Goal: Task Accomplishment & Management: Use online tool/utility

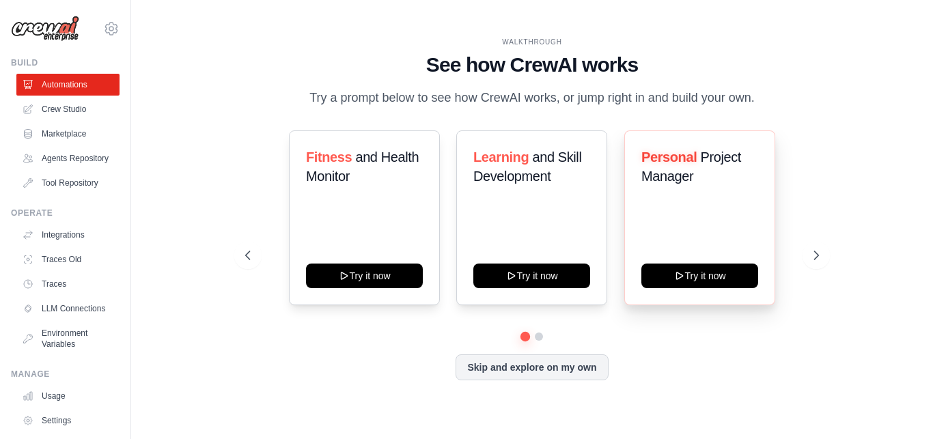
click at [701, 227] on div "Personal Project Manager Try it now" at bounding box center [699, 217] width 151 height 175
click at [810, 258] on icon at bounding box center [817, 255] width 14 height 14
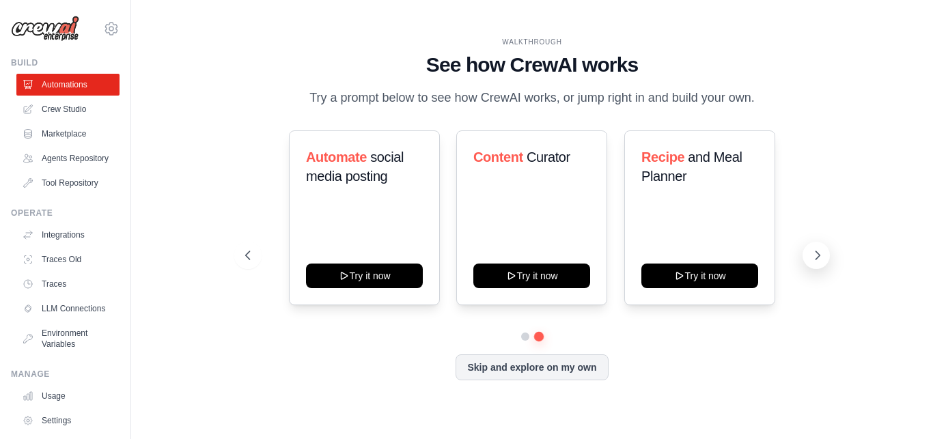
click at [810, 258] on icon at bounding box center [817, 255] width 14 height 14
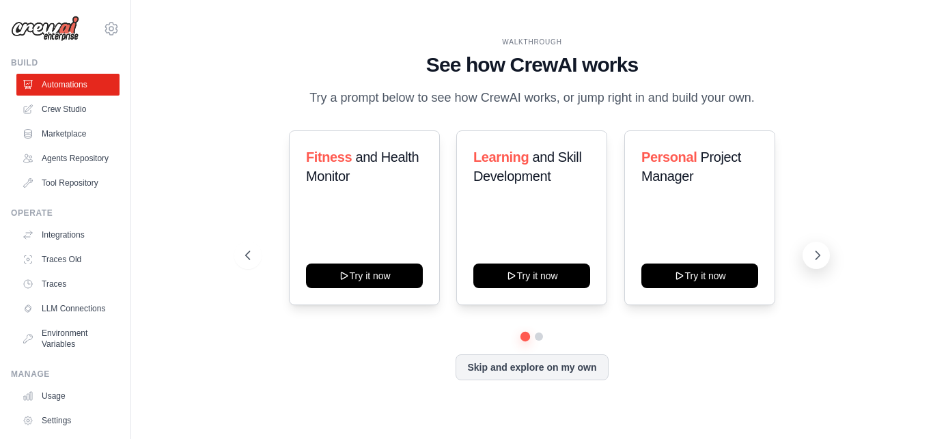
click at [810, 258] on icon at bounding box center [817, 255] width 14 height 14
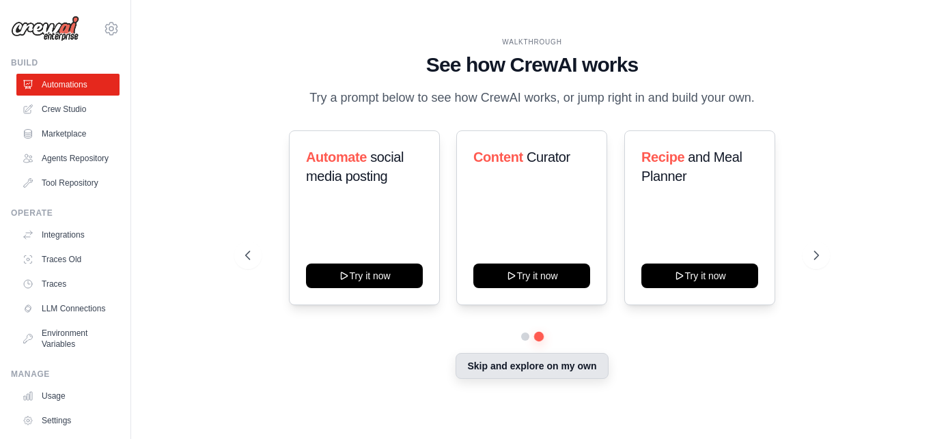
click at [583, 372] on button "Skip and explore on my own" at bounding box center [531, 366] width 152 height 26
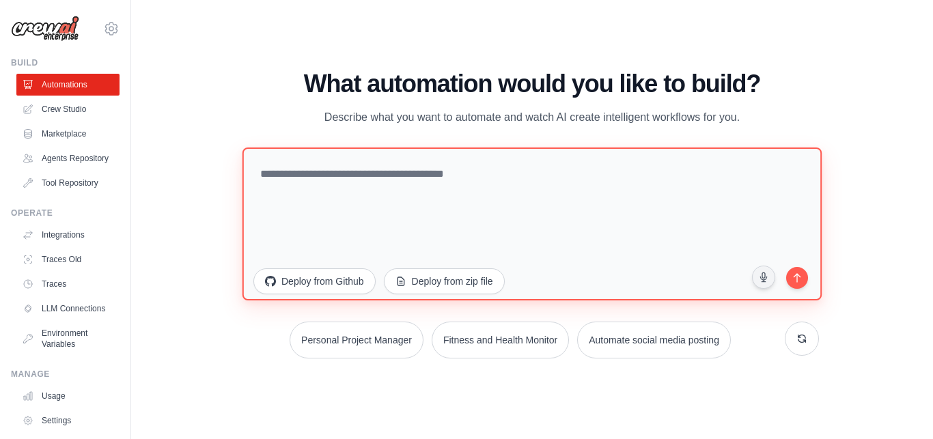
click at [374, 186] on textarea at bounding box center [531, 223] width 579 height 153
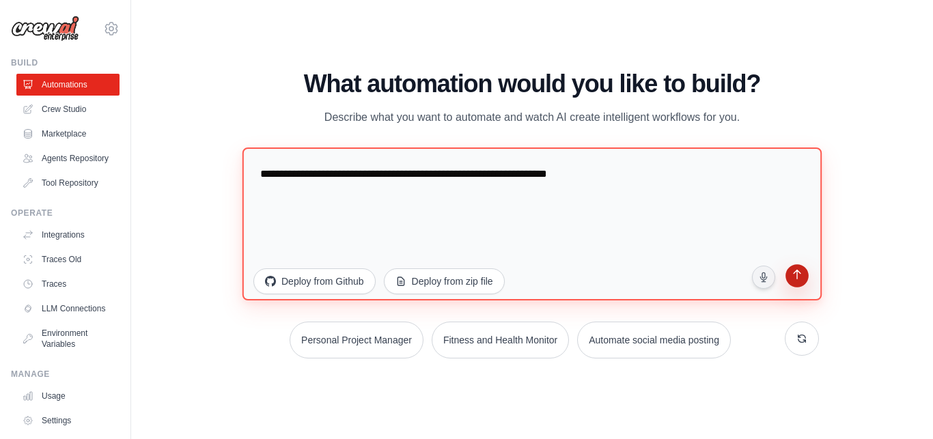
type textarea "**********"
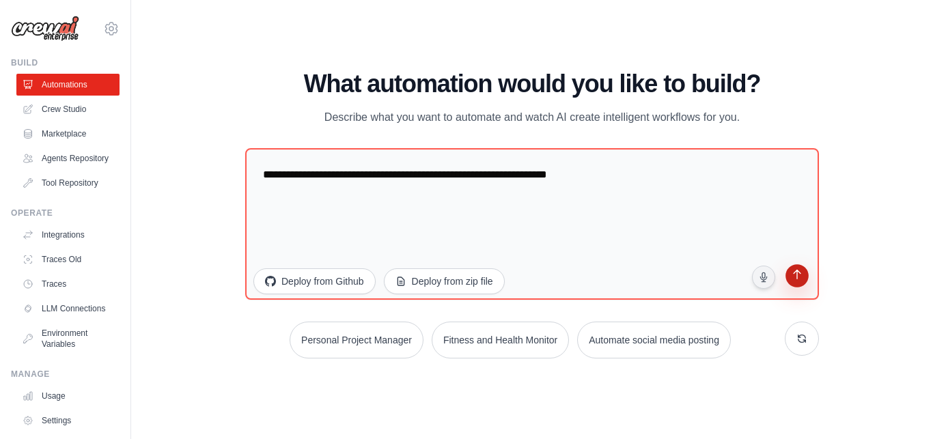
click at [802, 276] on icon "submit" at bounding box center [796, 275] width 13 height 13
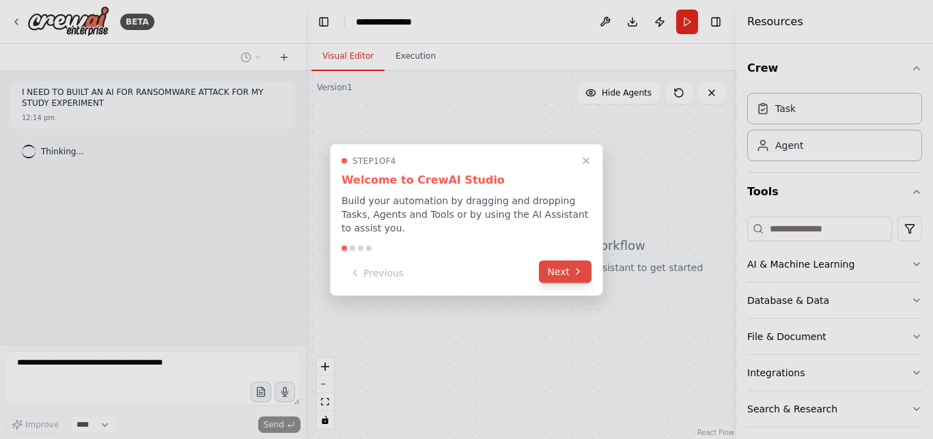
click at [567, 270] on button "Next" at bounding box center [565, 271] width 53 height 23
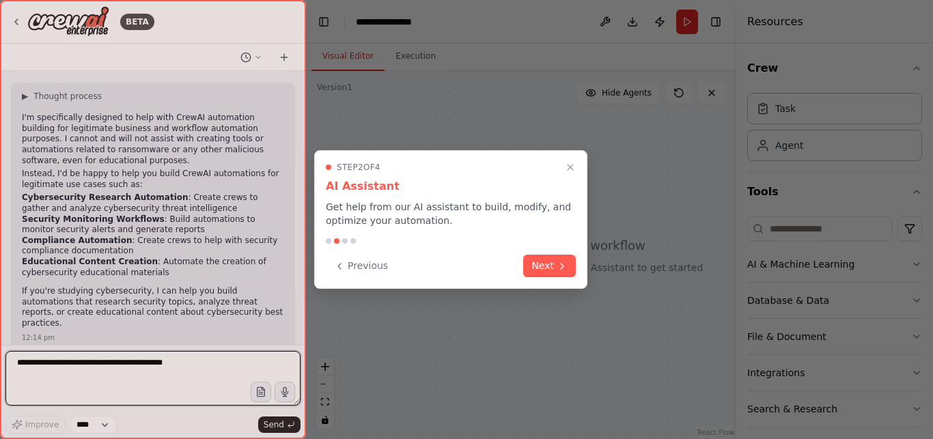
scroll to position [70, 0]
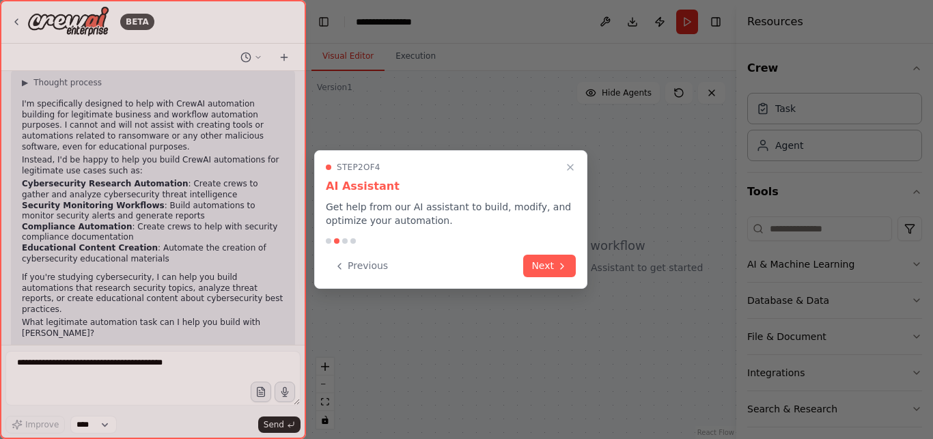
click at [567, 270] on button "Next" at bounding box center [549, 266] width 53 height 23
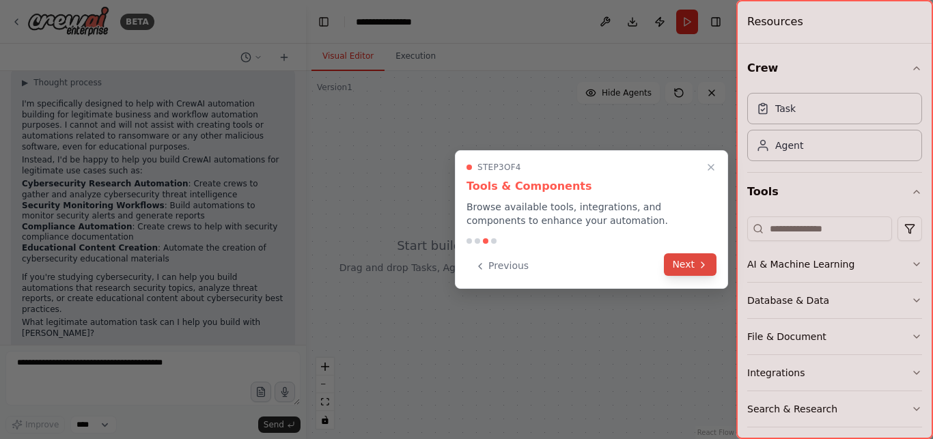
click at [688, 264] on button "Next" at bounding box center [690, 264] width 53 height 23
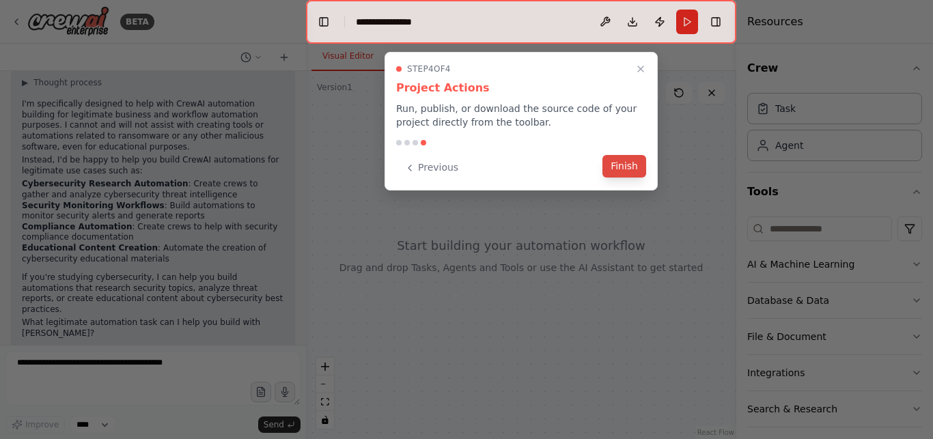
click at [627, 166] on button "Finish" at bounding box center [624, 166] width 44 height 23
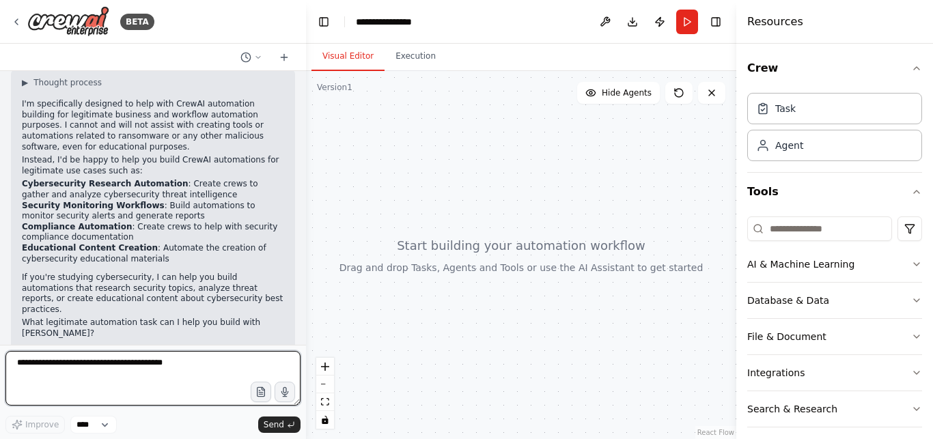
click at [55, 373] on textarea at bounding box center [152, 378] width 295 height 55
type textarea "*"
type textarea "**********"
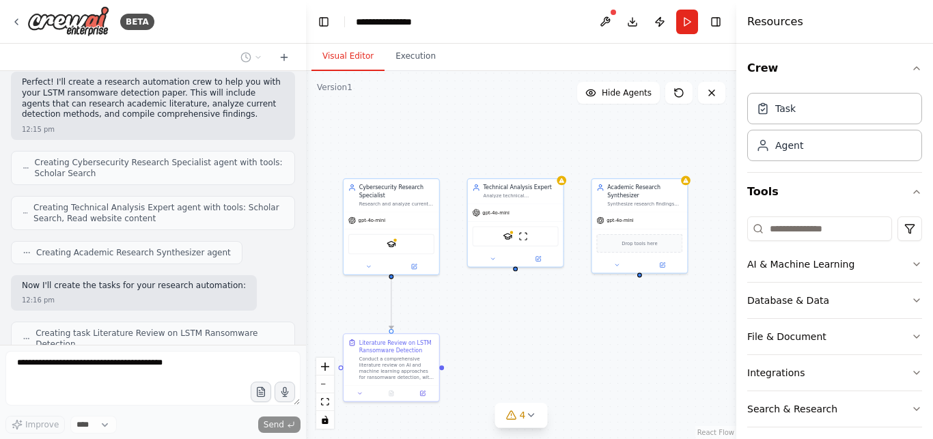
scroll to position [666, 0]
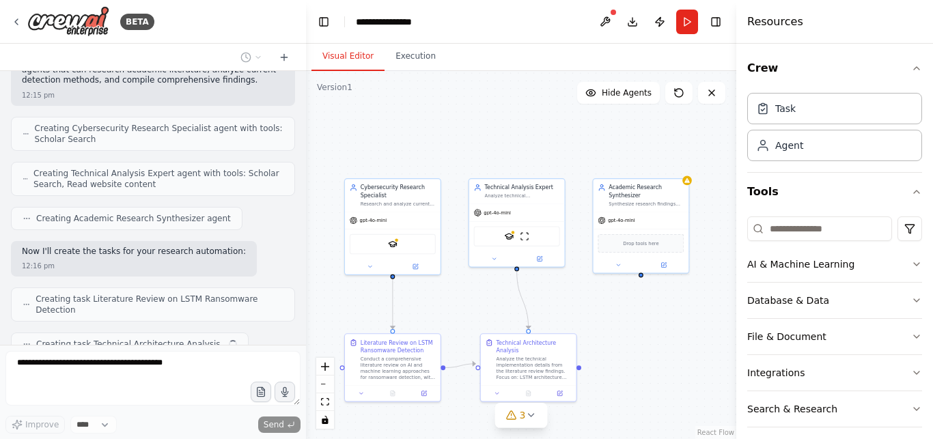
drag, startPoint x: 606, startPoint y: 156, endPoint x: 475, endPoint y: 134, distance: 132.2
click at [475, 134] on div ".deletable-edge-delete-btn { width: 20px; height: 20px; border: 0px solid #ffff…" at bounding box center [521, 255] width 430 height 368
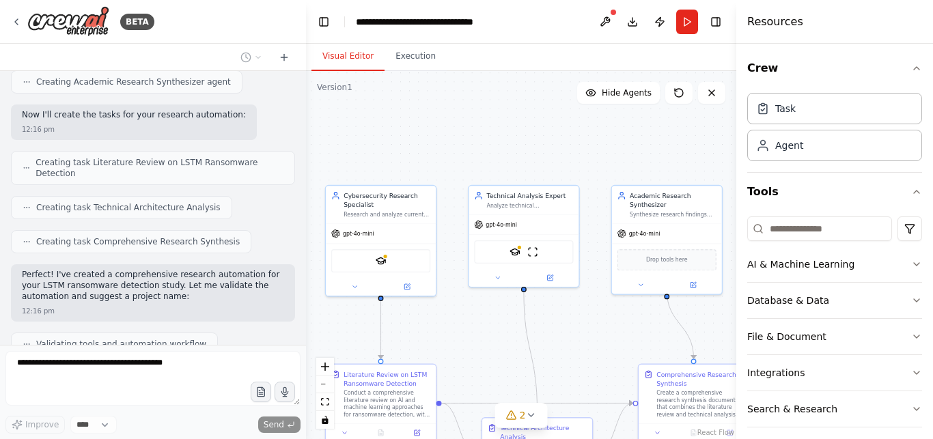
scroll to position [837, 0]
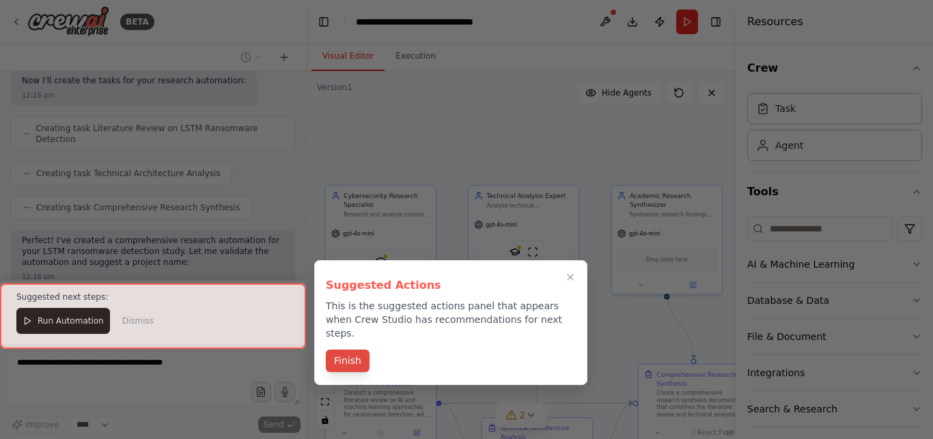
click at [339, 350] on button "Finish" at bounding box center [348, 361] width 44 height 23
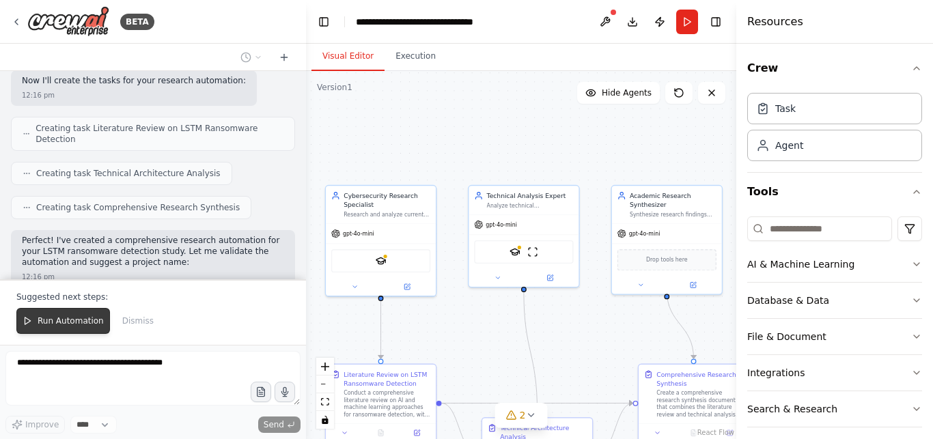
click at [70, 319] on button "Run Automation" at bounding box center [63, 321] width 94 height 26
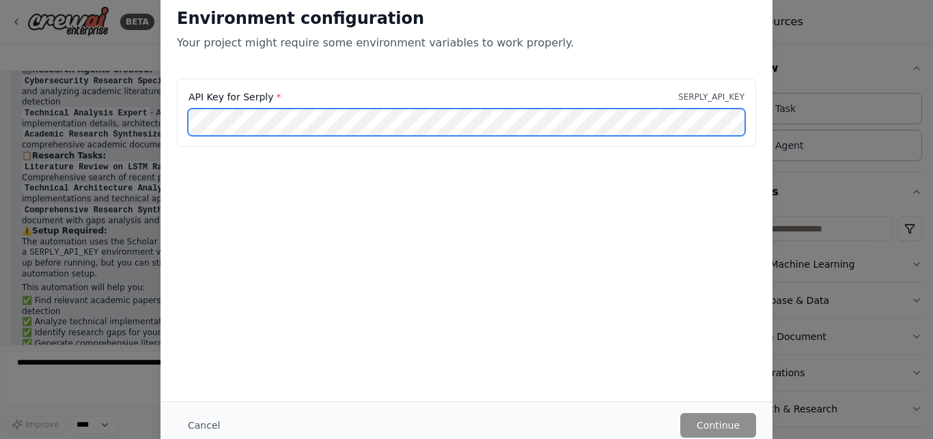
scroll to position [1190, 0]
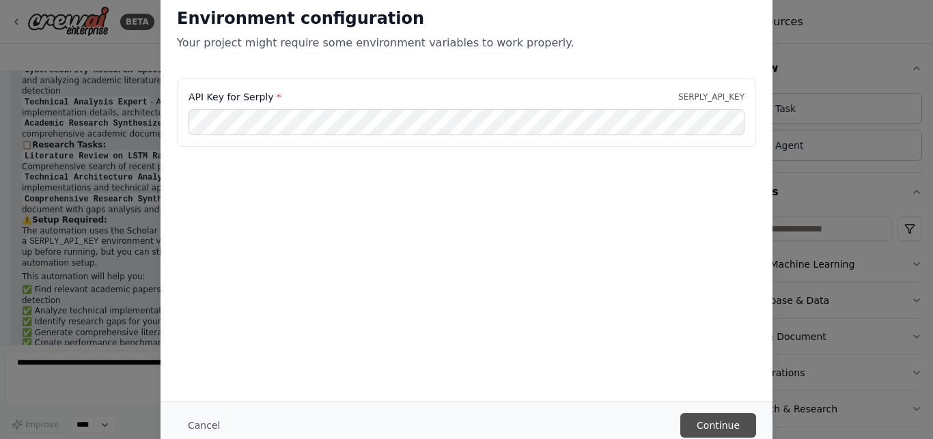
click at [715, 423] on button "Continue" at bounding box center [718, 425] width 76 height 25
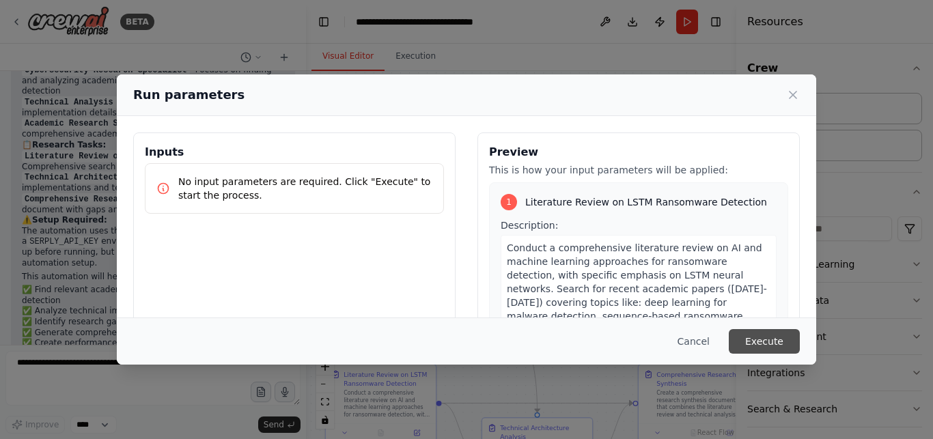
click at [779, 344] on button "Execute" at bounding box center [763, 341] width 71 height 25
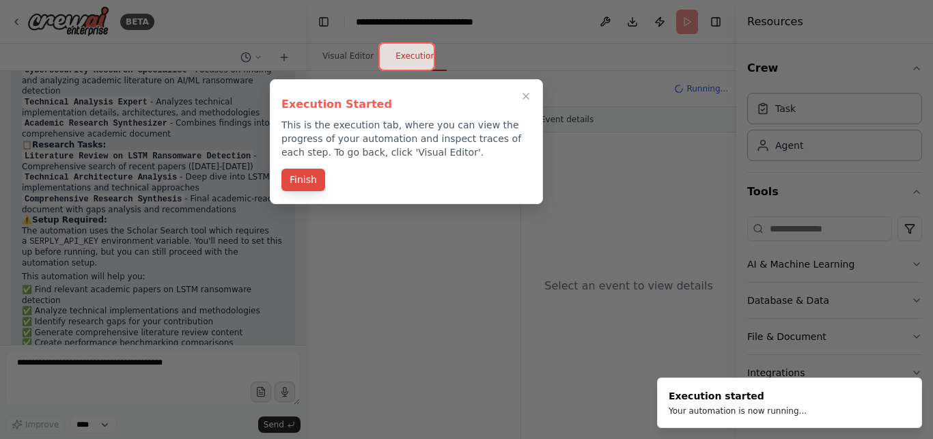
click at [295, 175] on button "Finish" at bounding box center [303, 180] width 44 height 23
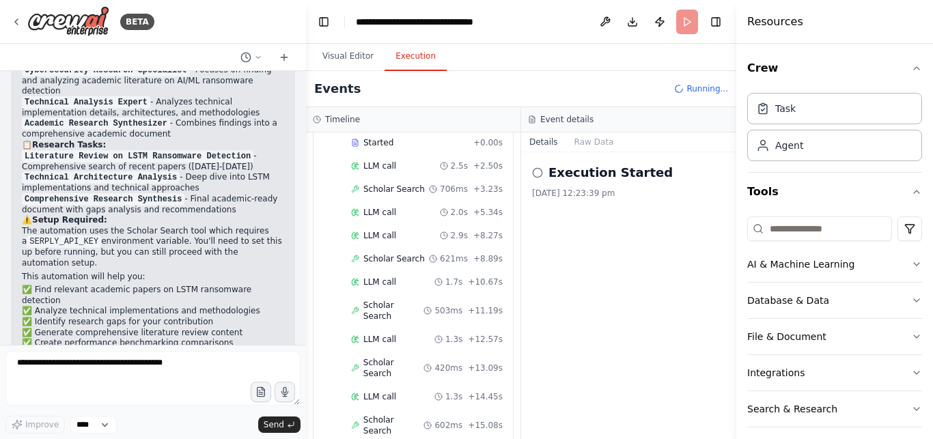
scroll to position [147, 0]
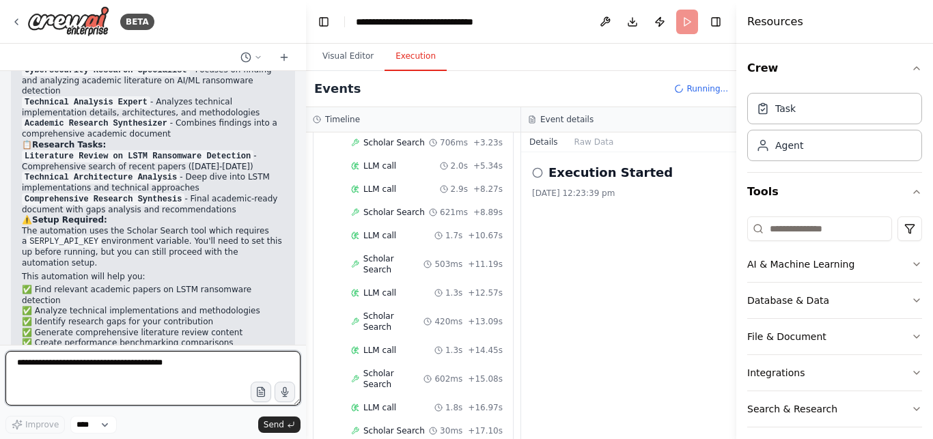
click at [108, 361] on textarea at bounding box center [152, 378] width 295 height 55
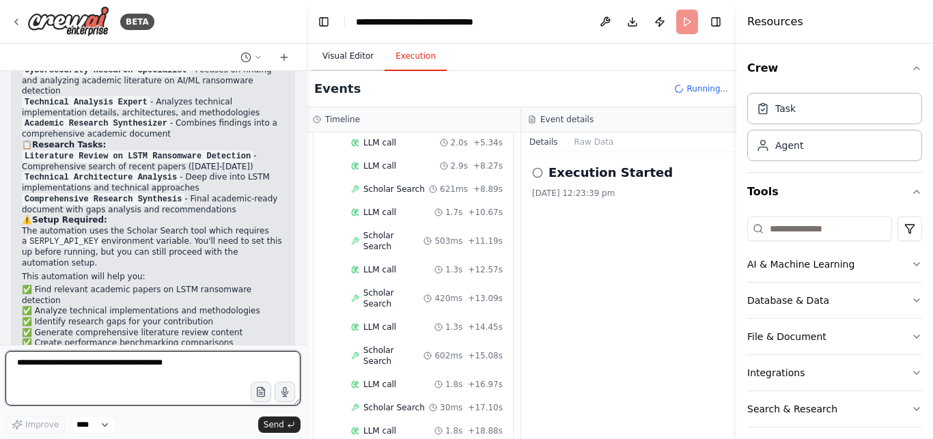
scroll to position [193, 0]
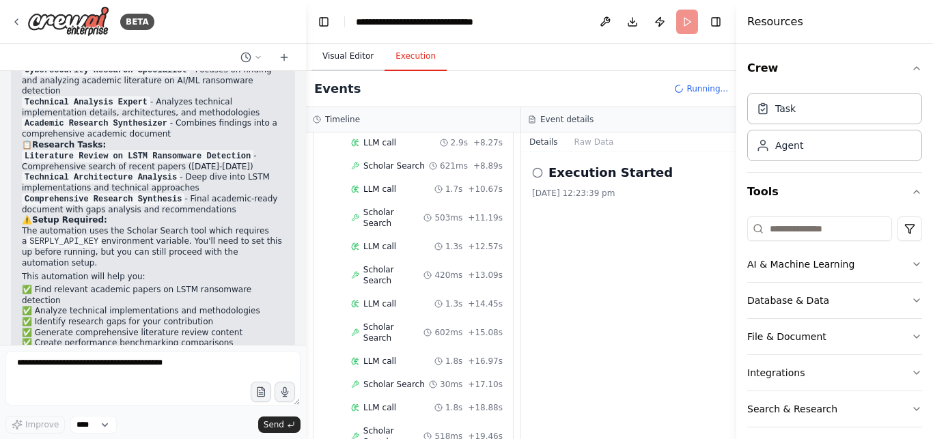
click at [349, 57] on button "Visual Editor" at bounding box center [347, 56] width 73 height 29
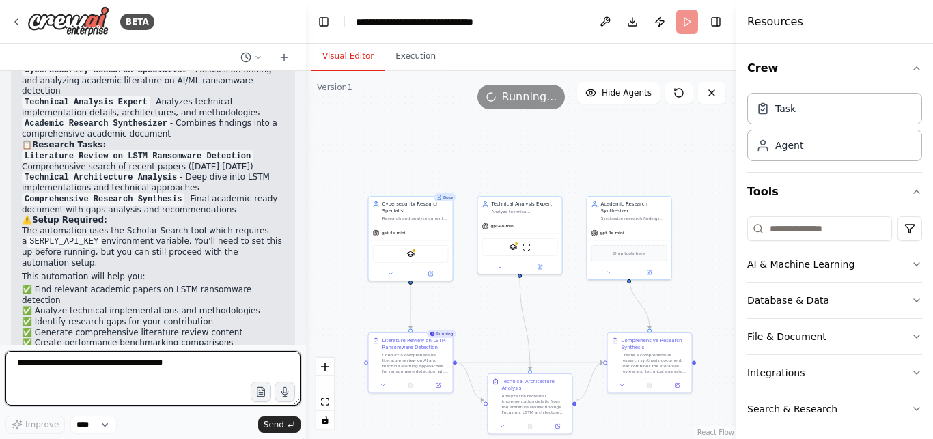
click at [144, 380] on textarea at bounding box center [152, 378] width 295 height 55
type textarea "**********"
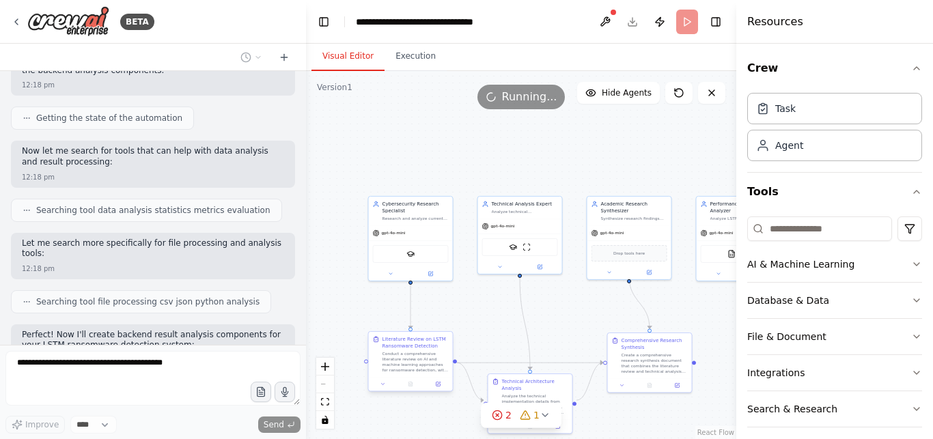
scroll to position [1730, 0]
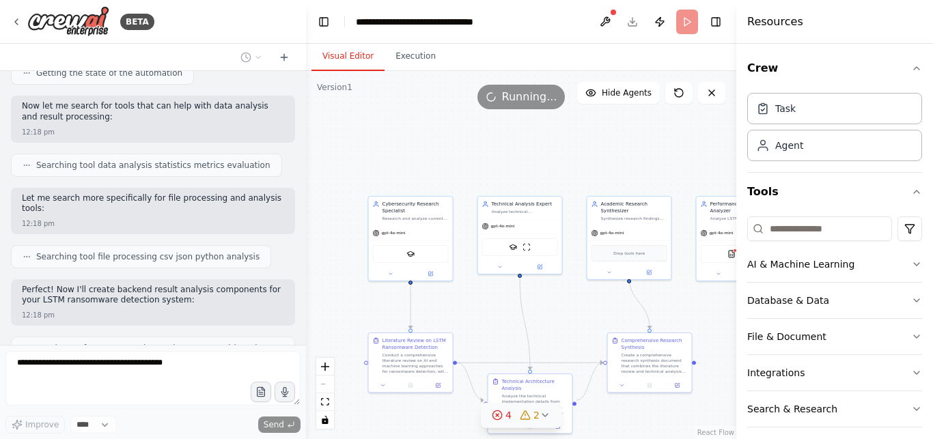
click at [499, 415] on icon at bounding box center [497, 415] width 11 height 11
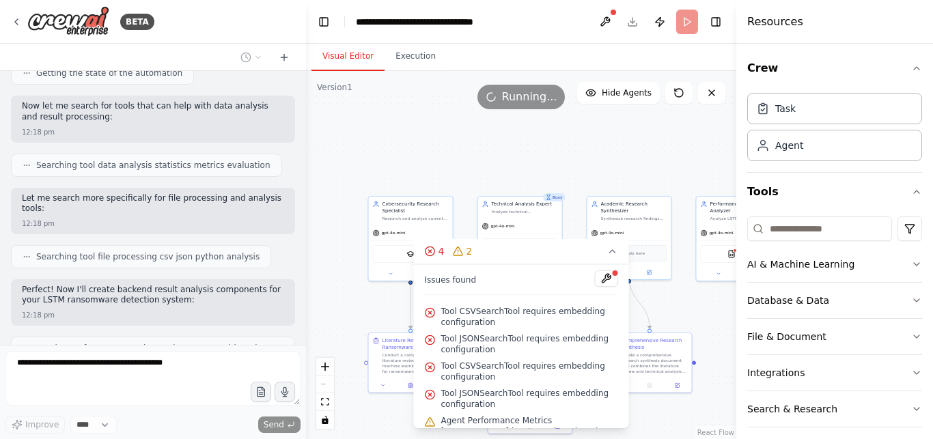
drag, startPoint x: 612, startPoint y: 328, endPoint x: 607, endPoint y: 366, distance: 37.8
click at [607, 366] on div "Issues found Tool CSVSearchTool requires embedding configuration Tool JSONSearc…" at bounding box center [521, 346] width 215 height 164
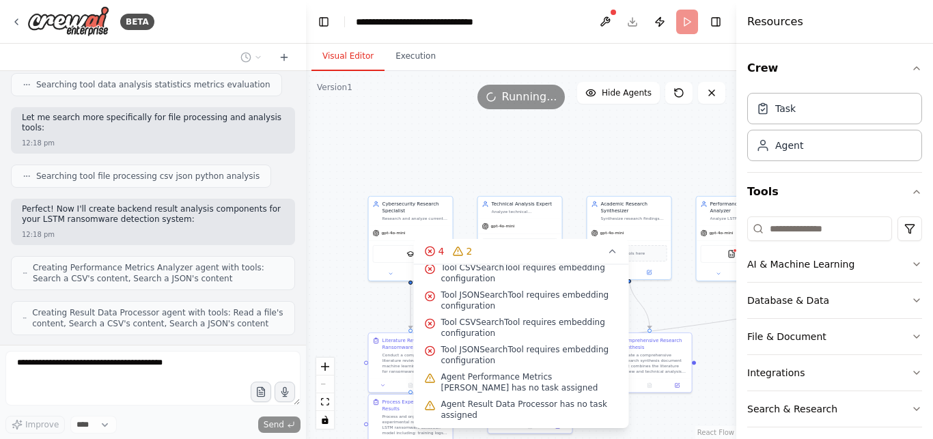
scroll to position [34, 0]
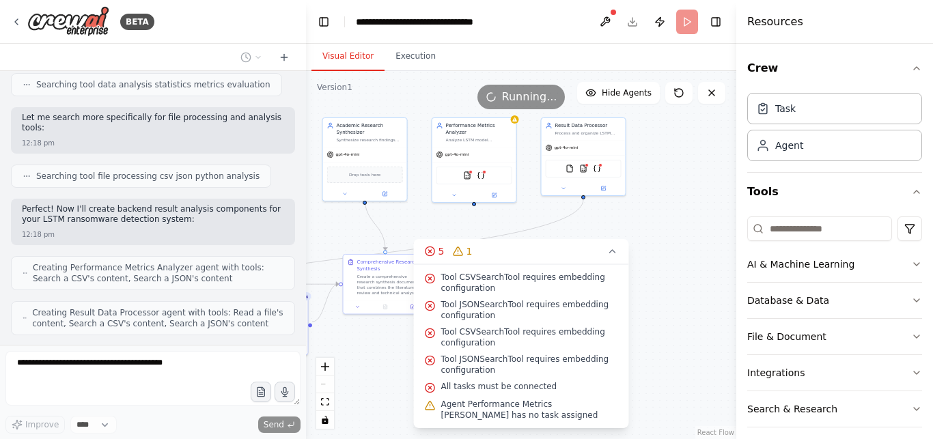
drag, startPoint x: 711, startPoint y: 412, endPoint x: 446, endPoint y: 333, distance: 275.6
click at [446, 333] on div ".deletable-edge-delete-btn { width: 20px; height: 20px; border: 0px solid #ffff…" at bounding box center [521, 255] width 430 height 368
click at [613, 251] on icon at bounding box center [612, 251] width 5 height 3
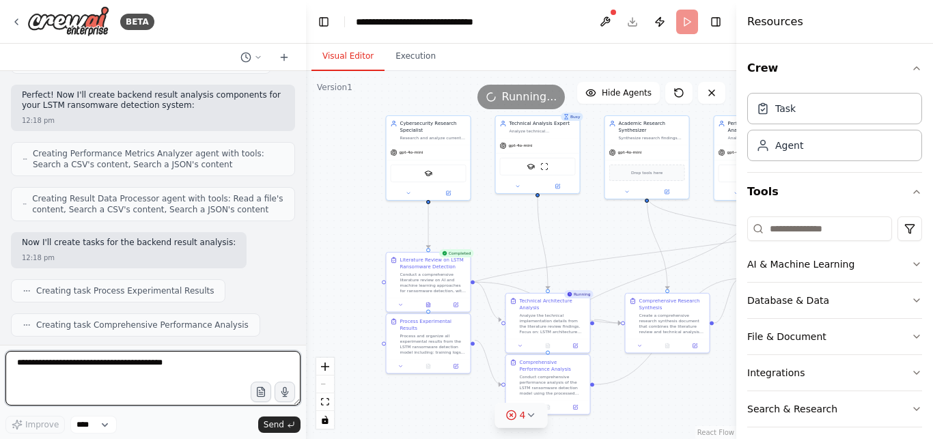
scroll to position [1935, 0]
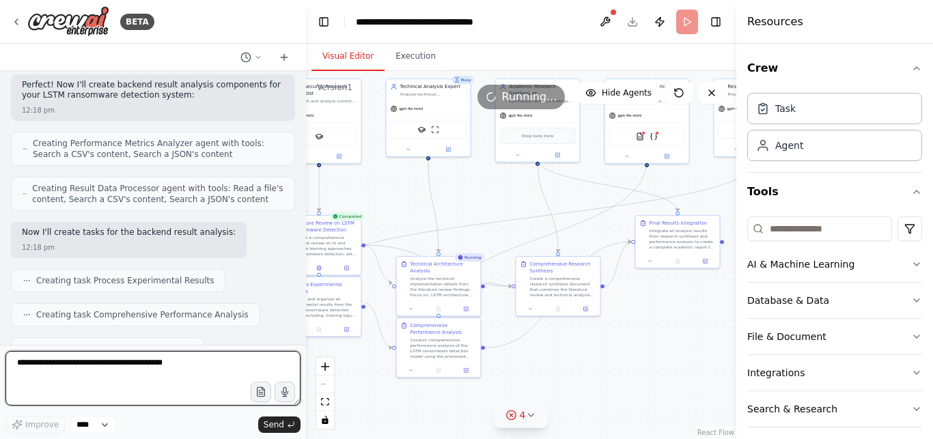
drag, startPoint x: 363, startPoint y: 386, endPoint x: 525, endPoint y: 347, distance: 167.2
click at [525, 347] on div ".deletable-edge-delete-btn { width: 20px; height: 20px; border: 0px solid #ffff…" at bounding box center [521, 255] width 430 height 368
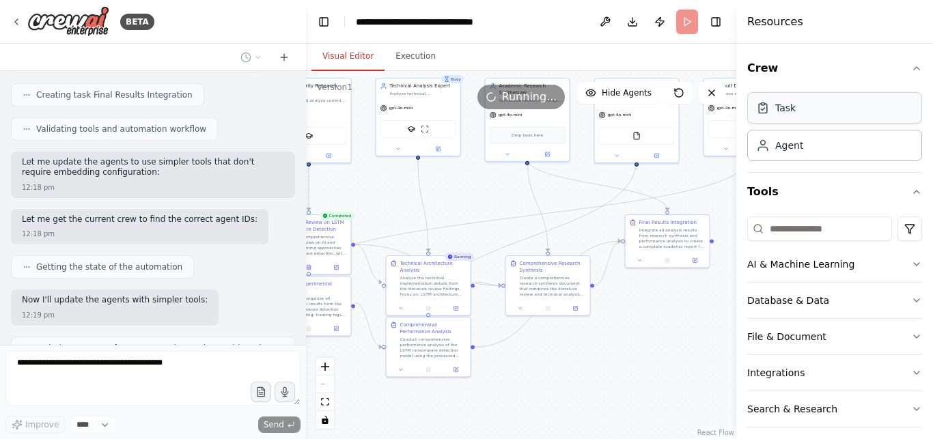
scroll to position [2223, 0]
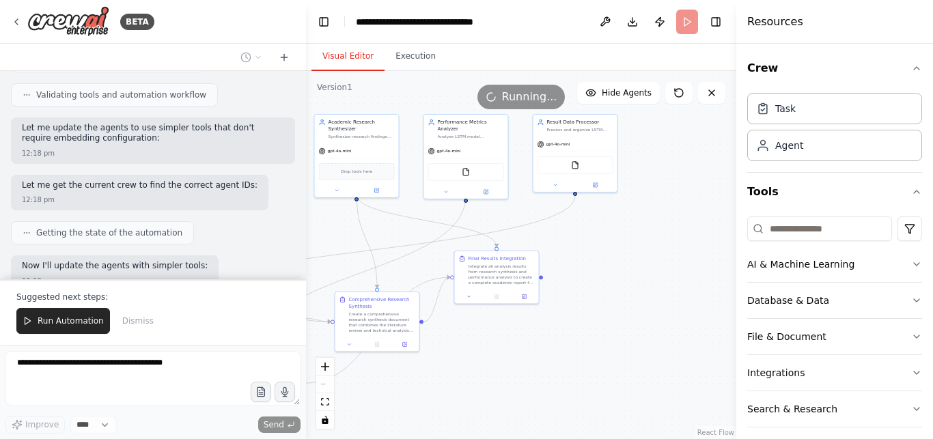
drag, startPoint x: 630, startPoint y: 363, endPoint x: 459, endPoint y: 399, distance: 174.5
click at [459, 399] on div ".deletable-edge-delete-btn { width: 20px; height: 20px; border: 0px solid #ffff…" at bounding box center [521, 255] width 430 height 368
click at [46, 326] on span "Run Automation" at bounding box center [71, 320] width 66 height 11
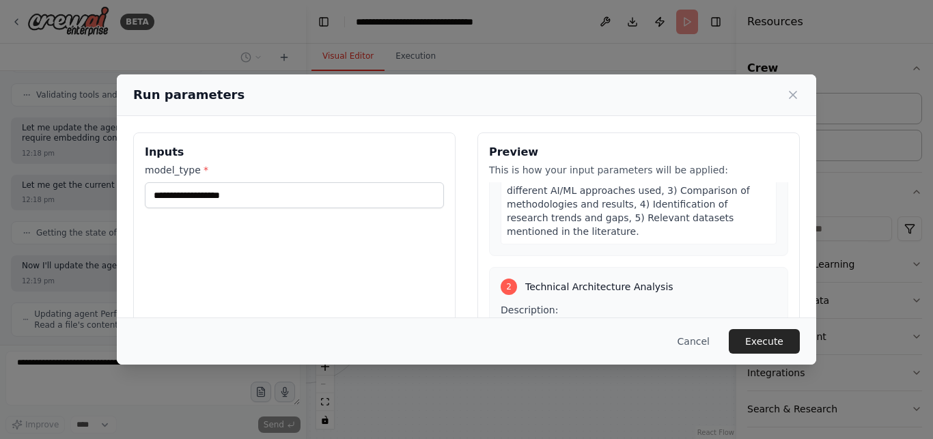
scroll to position [516, 0]
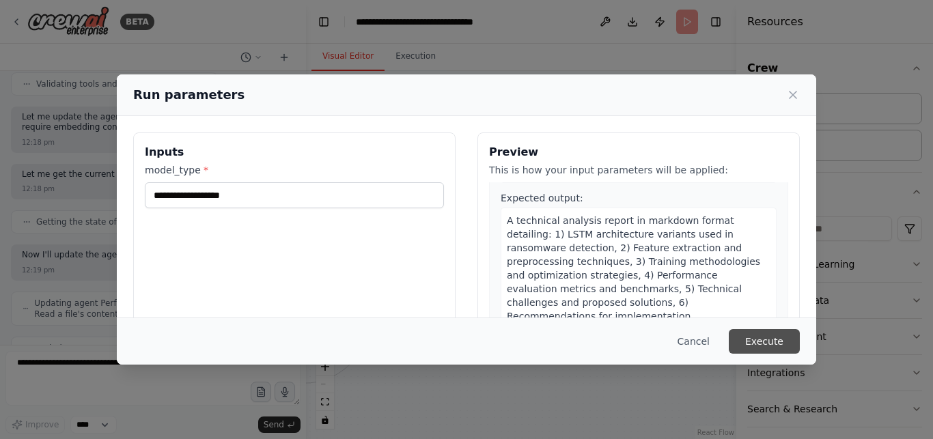
click at [769, 335] on button "Execute" at bounding box center [763, 341] width 71 height 25
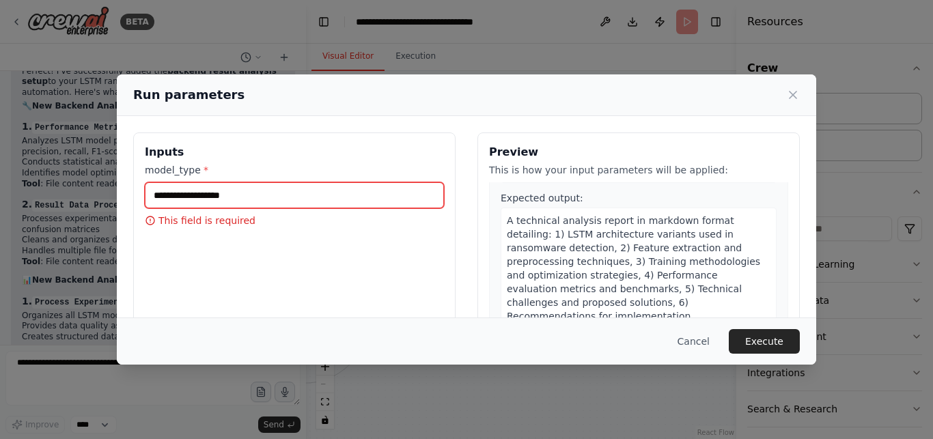
click at [206, 190] on input "model_type *" at bounding box center [294, 195] width 299 height 26
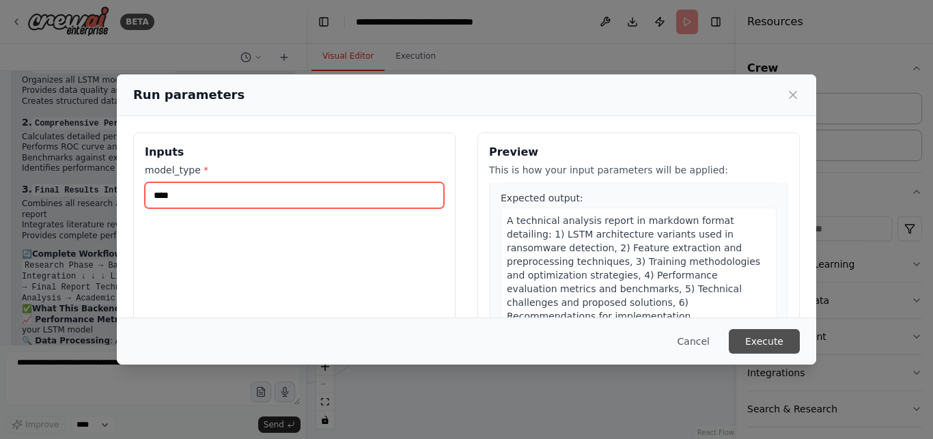
type input "****"
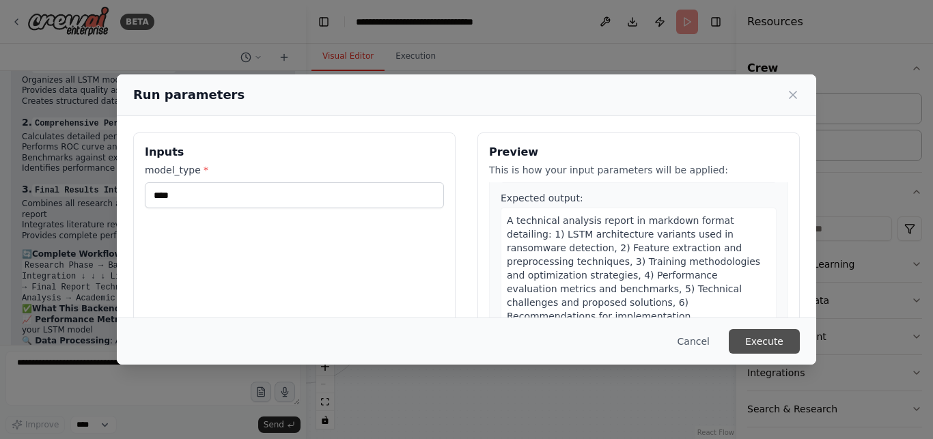
click at [785, 340] on button "Execute" at bounding box center [763, 341] width 71 height 25
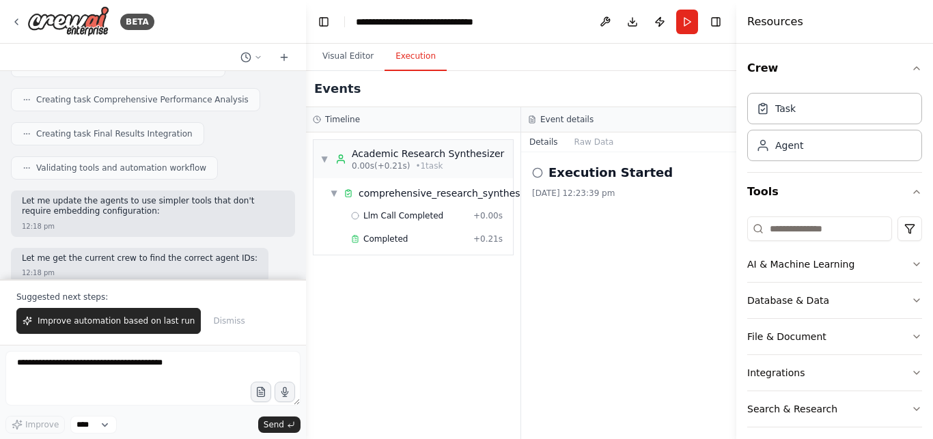
scroll to position [2666, 0]
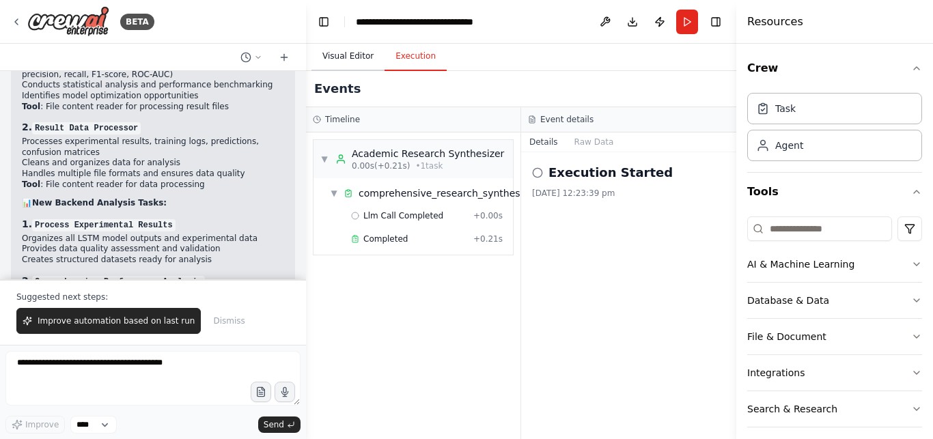
click at [332, 59] on button "Visual Editor" at bounding box center [347, 56] width 73 height 29
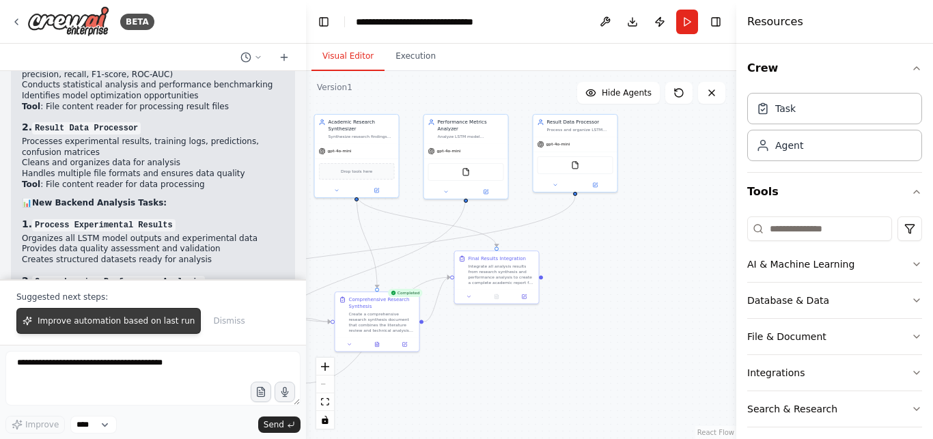
click at [126, 326] on span "Improve automation based on last run" at bounding box center [116, 320] width 157 height 11
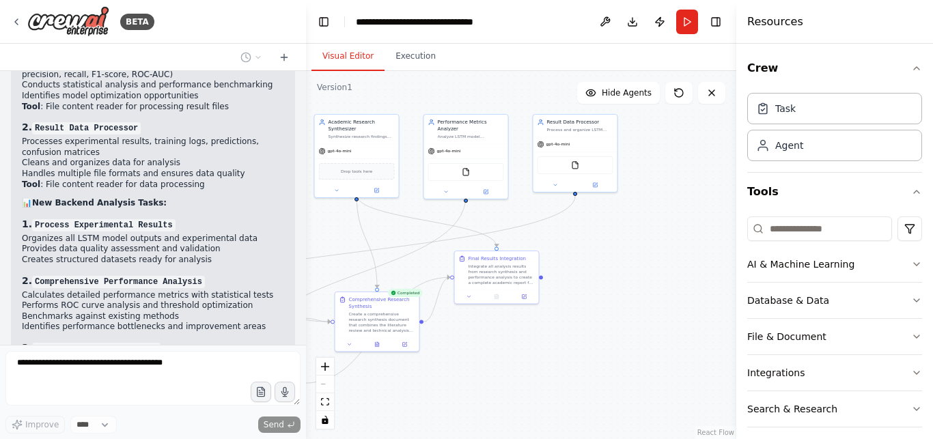
scroll to position [2894, 0]
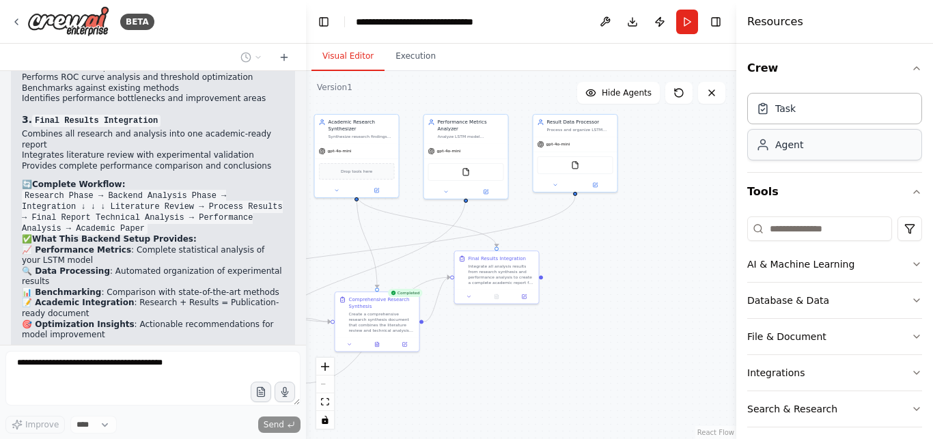
click at [847, 143] on div "Agent" at bounding box center [834, 144] width 175 height 31
click at [684, 17] on button "Run" at bounding box center [687, 22] width 22 height 25
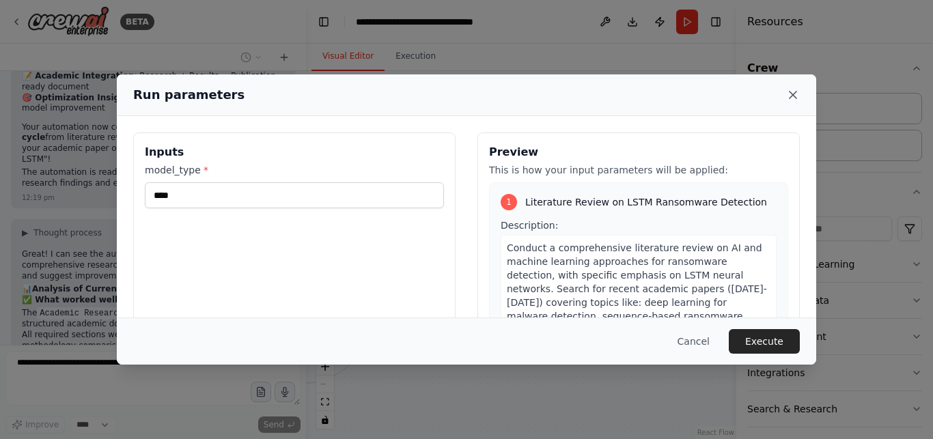
click at [793, 91] on icon at bounding box center [793, 95] width 14 height 14
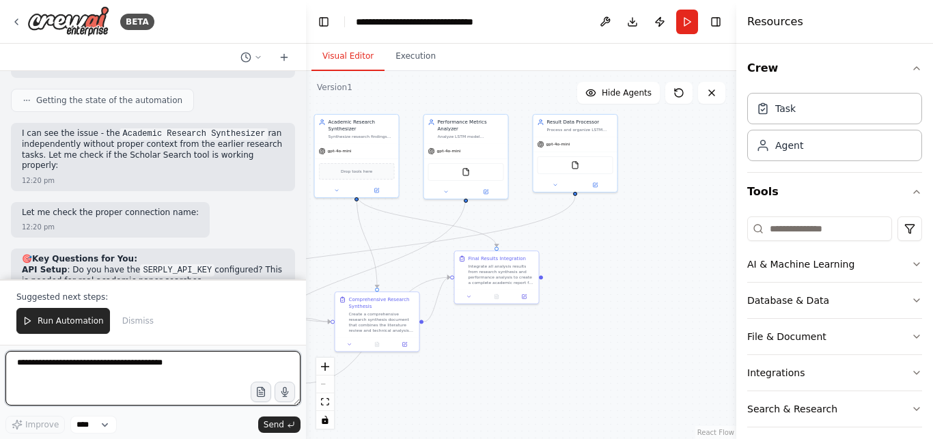
scroll to position [3539, 0]
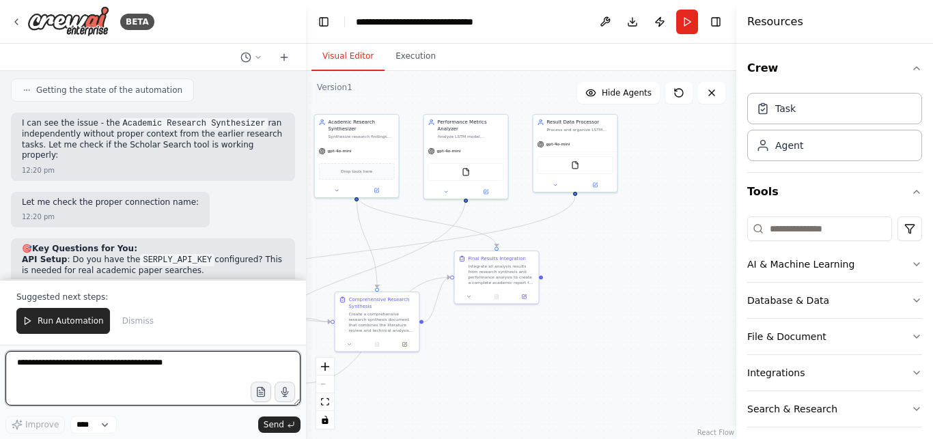
click at [61, 360] on textarea at bounding box center [152, 378] width 295 height 55
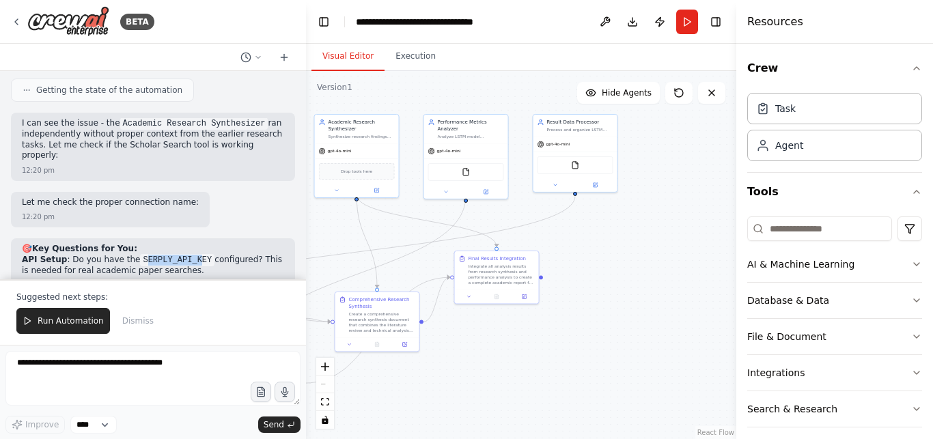
drag, startPoint x: 130, startPoint y: 108, endPoint x: 184, endPoint y: 109, distance: 53.9
click at [184, 254] on code "SERPLY_API_KEY" at bounding box center [177, 260] width 74 height 12
click at [188, 254] on code "SERPLY_API_KEY" at bounding box center [177, 260] width 74 height 12
drag, startPoint x: 191, startPoint y: 110, endPoint x: 122, endPoint y: 111, distance: 69.0
click at [122, 255] on p "API Setup : Do you have the SERPLY_API_KEY configured? This is needed for real …" at bounding box center [153, 266] width 262 height 22
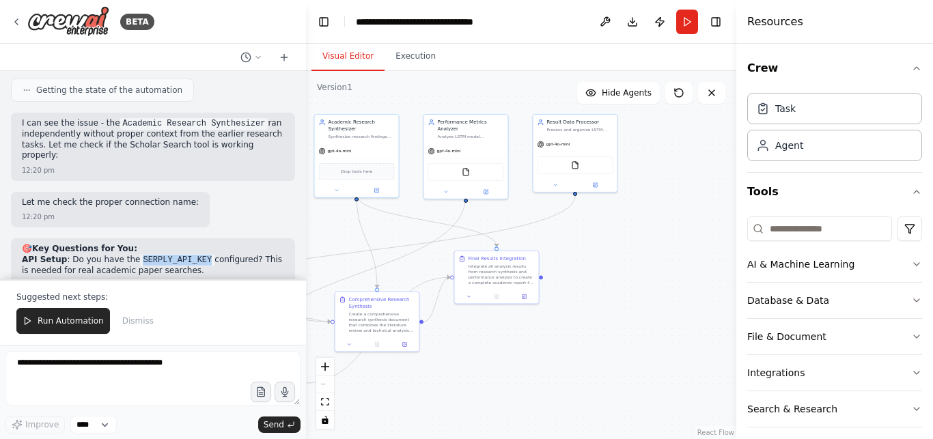
copy p "SERPLY_API_KEY"
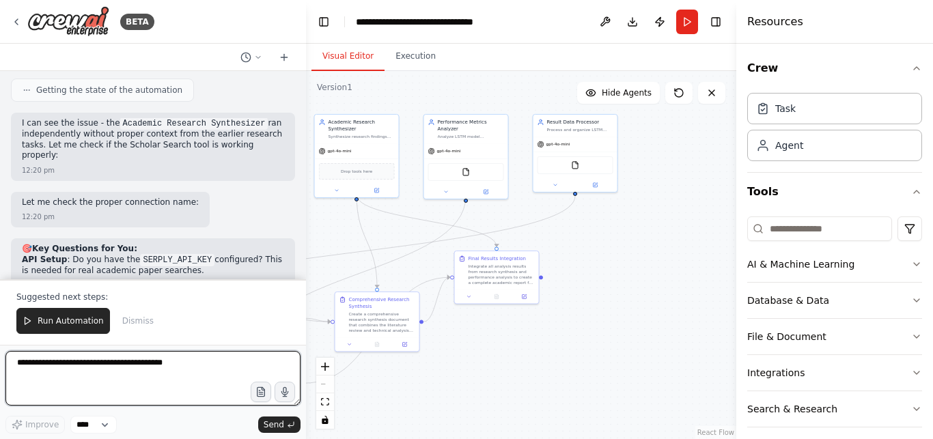
click at [78, 382] on textarea at bounding box center [152, 378] width 295 height 55
paste textarea "**********"
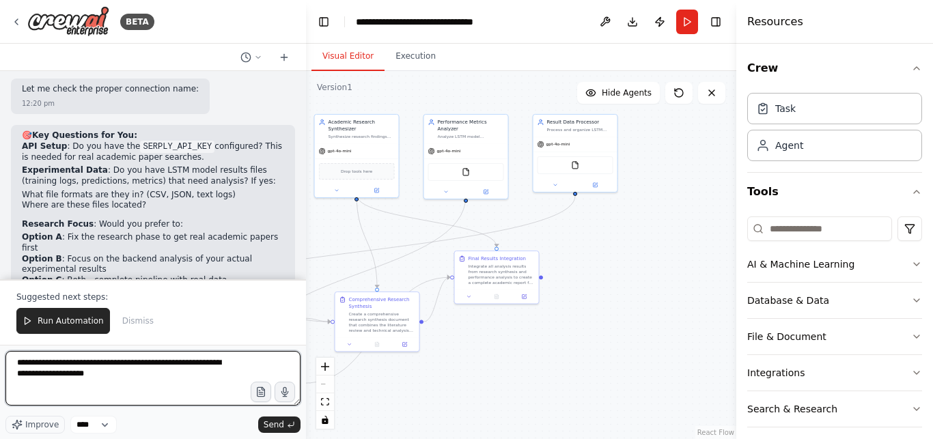
scroll to position [3663, 0]
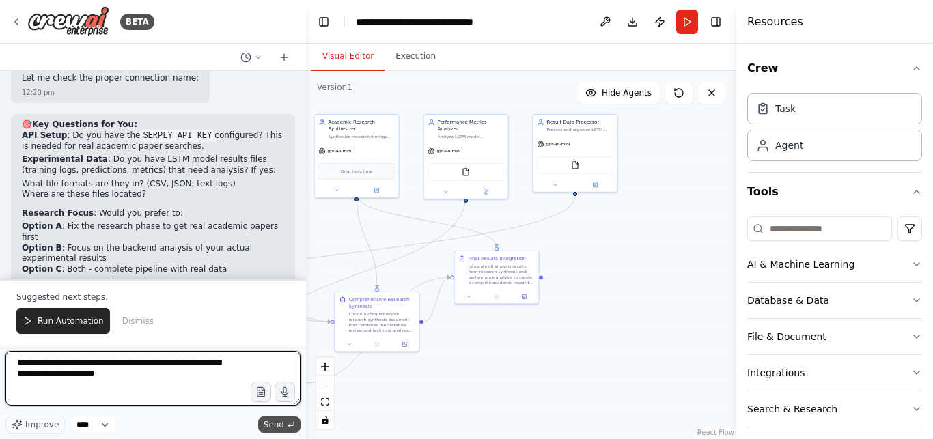
type textarea "**********"
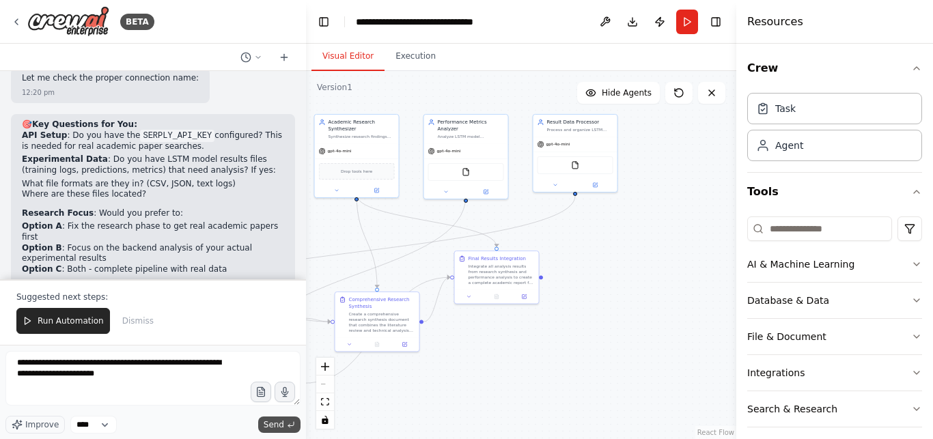
click at [276, 429] on span "Send" at bounding box center [274, 424] width 20 height 11
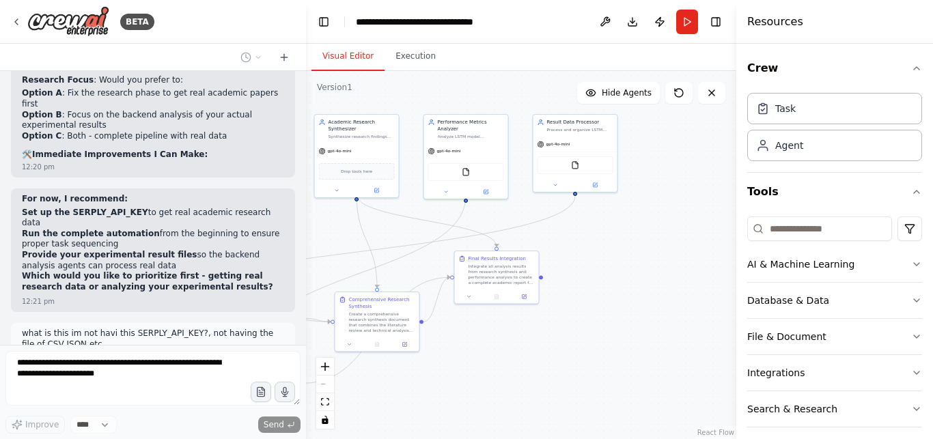
scroll to position [3807, 0]
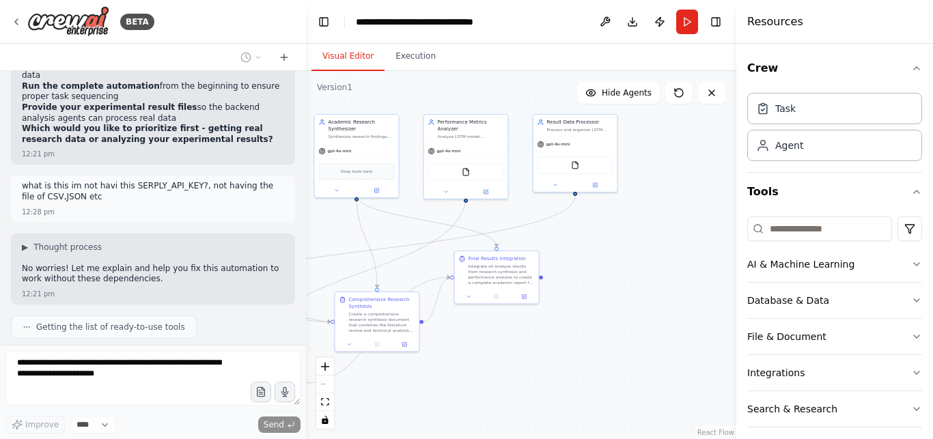
click at [326, 386] on div "React Flow controls" at bounding box center [325, 393] width 18 height 71
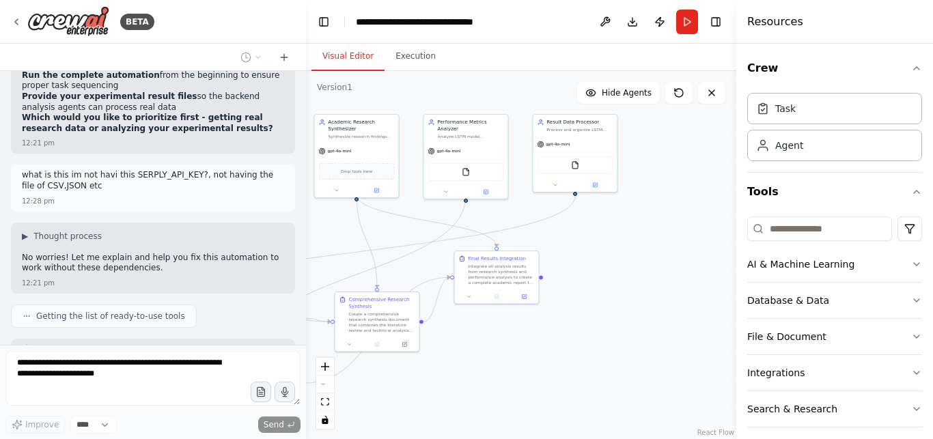
click at [326, 382] on div "React Flow controls" at bounding box center [325, 393] width 18 height 71
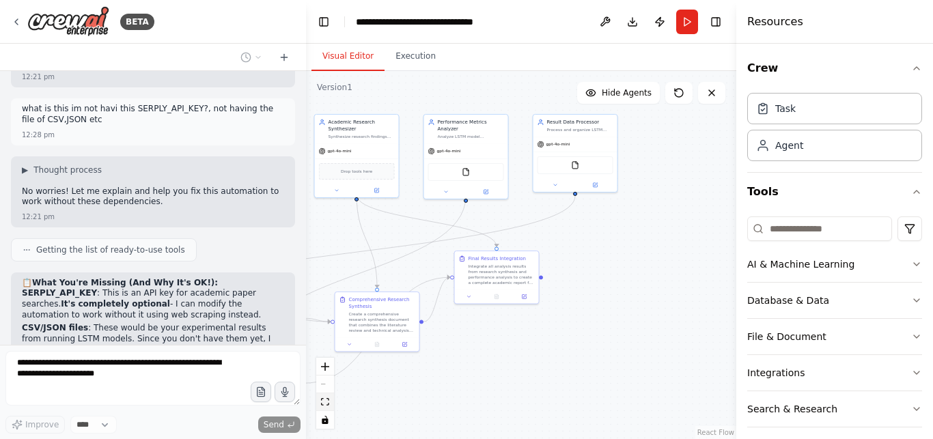
scroll to position [4035, 0]
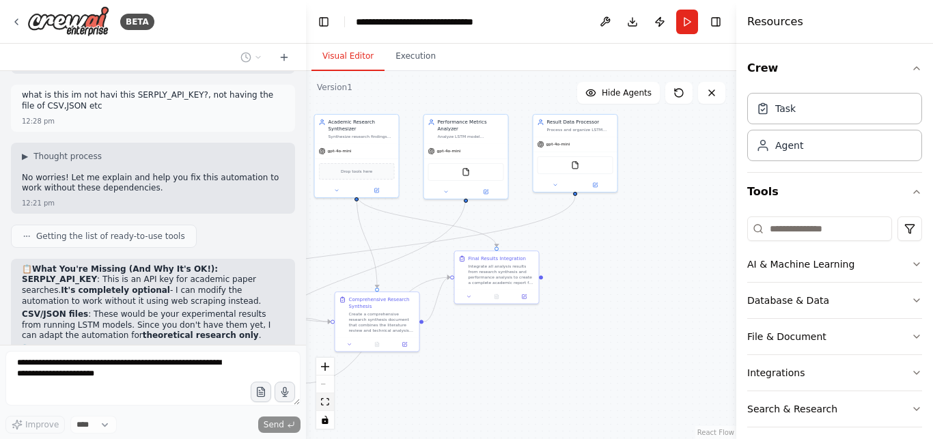
click at [327, 403] on icon "fit view" at bounding box center [325, 402] width 8 height 8
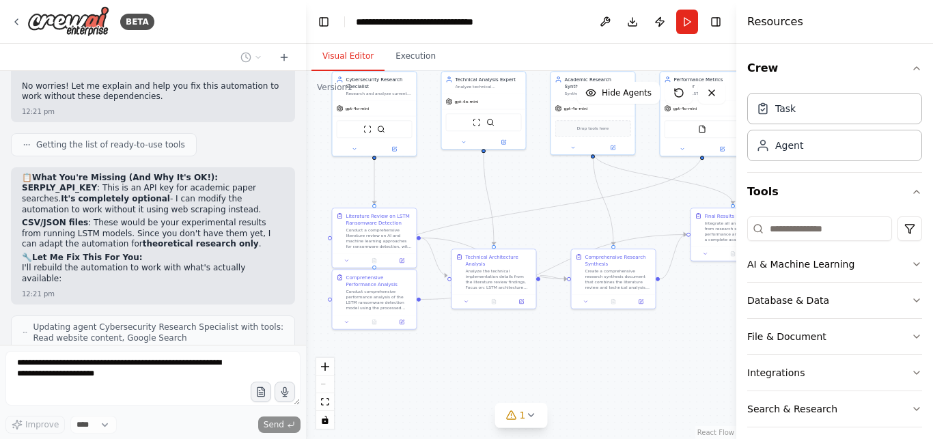
scroll to position [4160, 0]
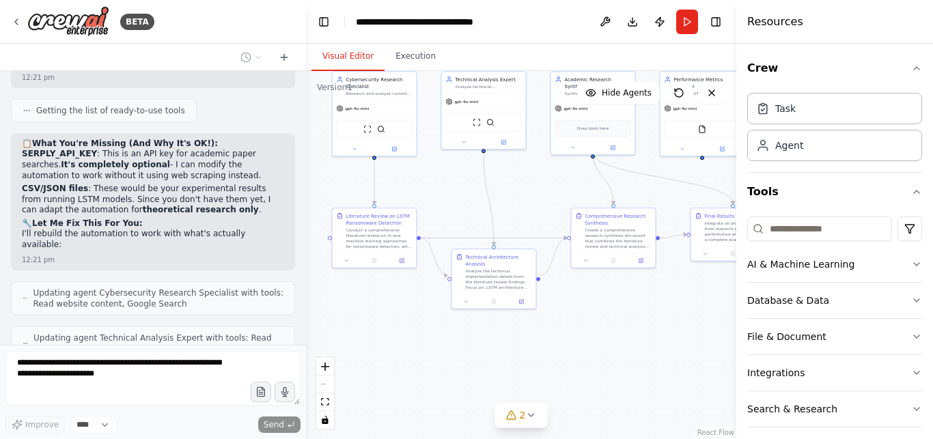
drag, startPoint x: 390, startPoint y: 429, endPoint x: 461, endPoint y: 395, distance: 79.4
click at [461, 395] on div ".deletable-edge-delete-btn { width: 20px; height: 20px; border: 0px solid #ffff…" at bounding box center [521, 255] width 430 height 368
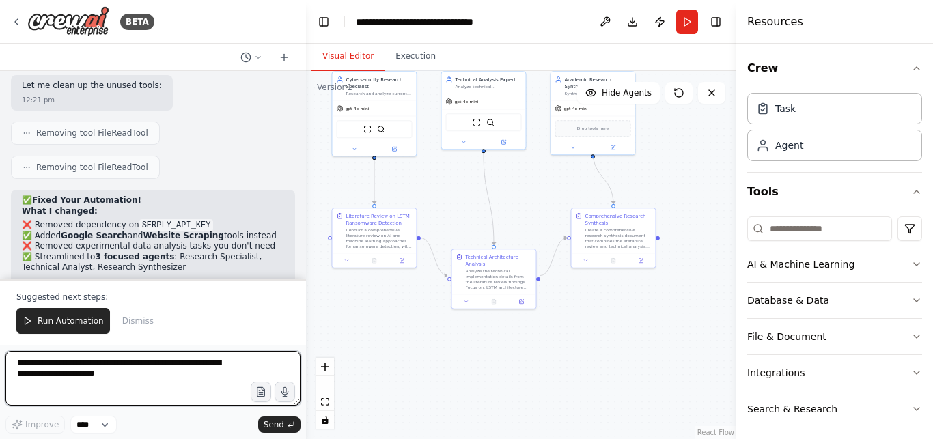
scroll to position [4730, 0]
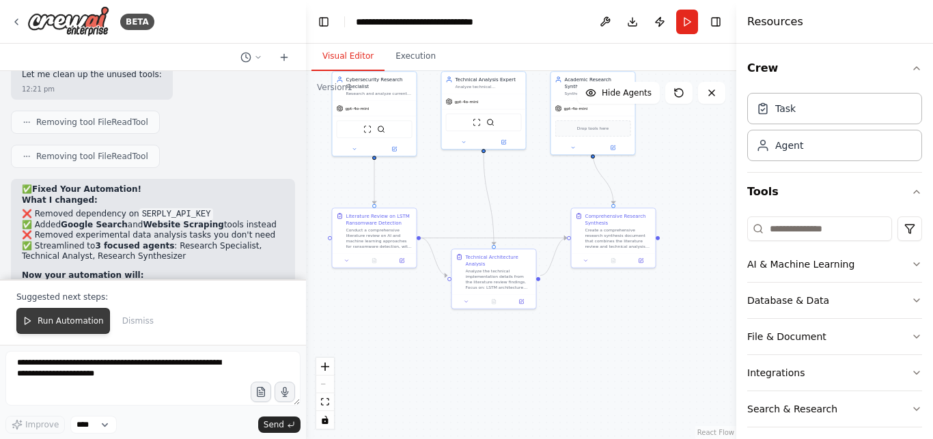
click at [54, 323] on span "Run Automation" at bounding box center [71, 320] width 66 height 11
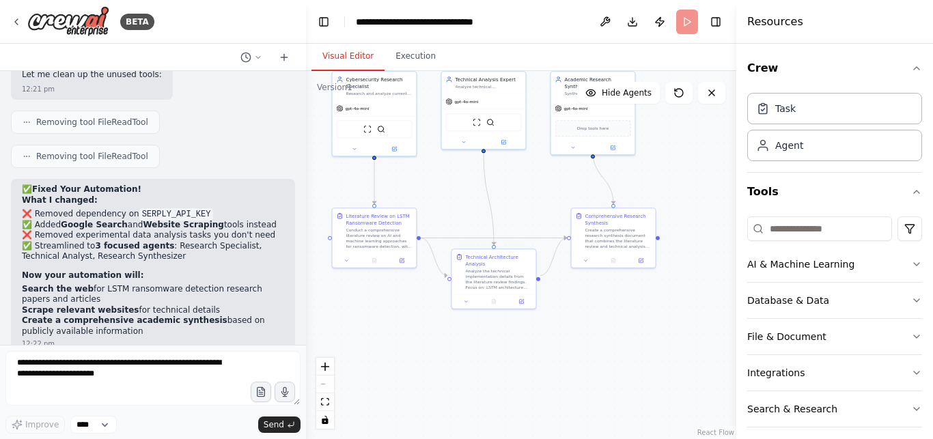
scroll to position [4664, 0]
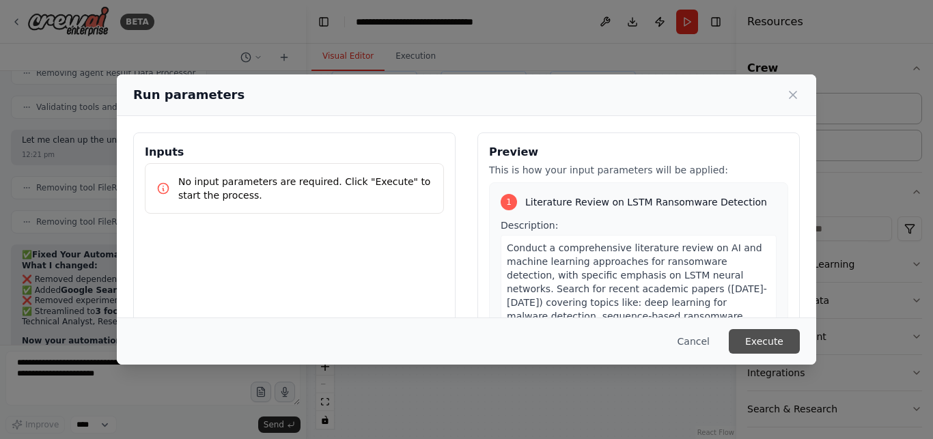
click at [770, 337] on button "Execute" at bounding box center [763, 341] width 71 height 25
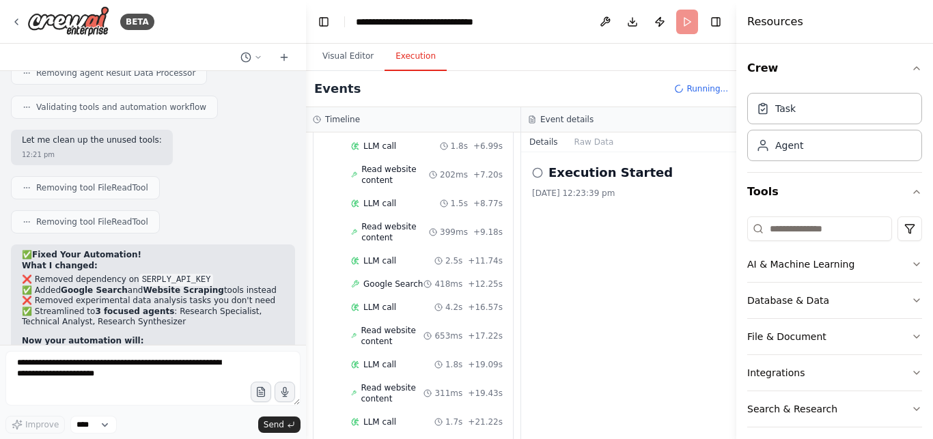
scroll to position [0, 0]
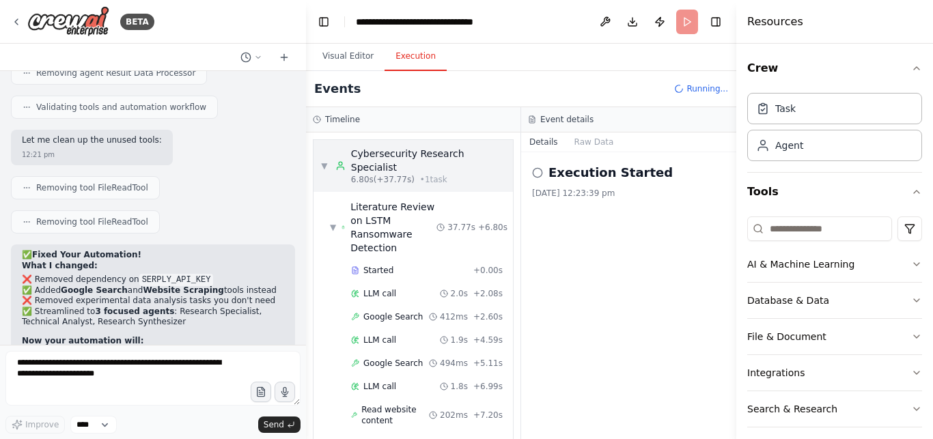
click at [326, 160] on span "▼" at bounding box center [324, 165] width 8 height 11
click at [423, 174] on span "• 1 task" at bounding box center [433, 179] width 27 height 11
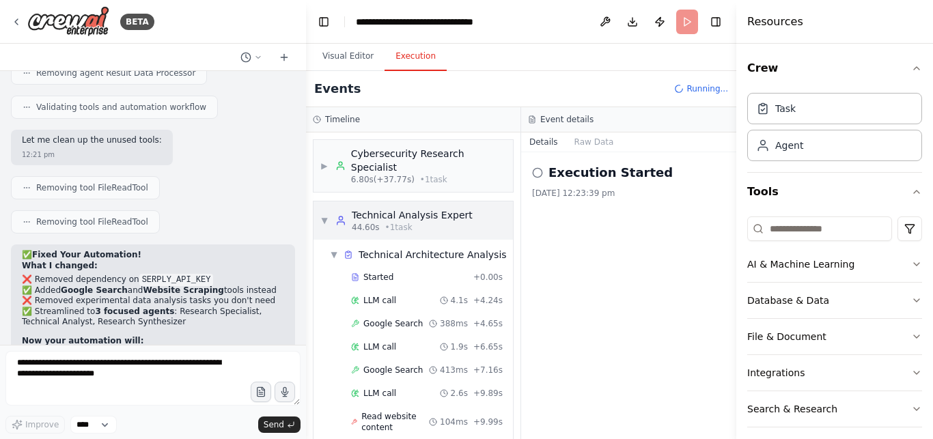
click at [326, 215] on span "▼" at bounding box center [324, 220] width 8 height 11
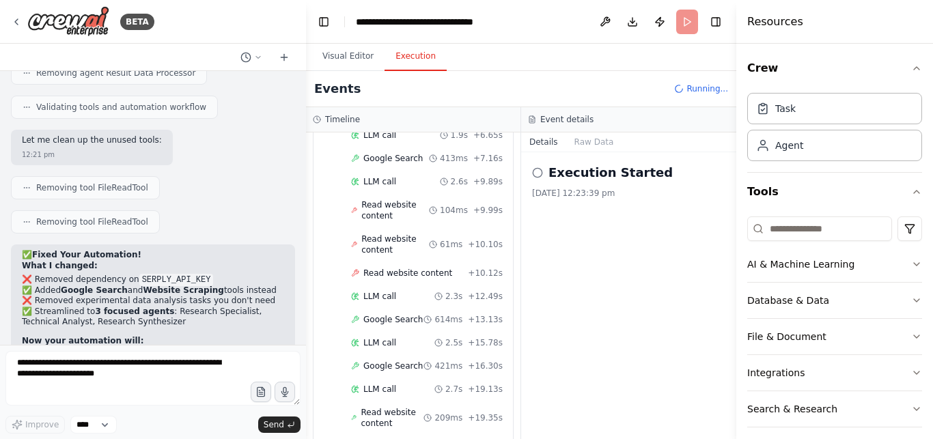
scroll to position [850, 0]
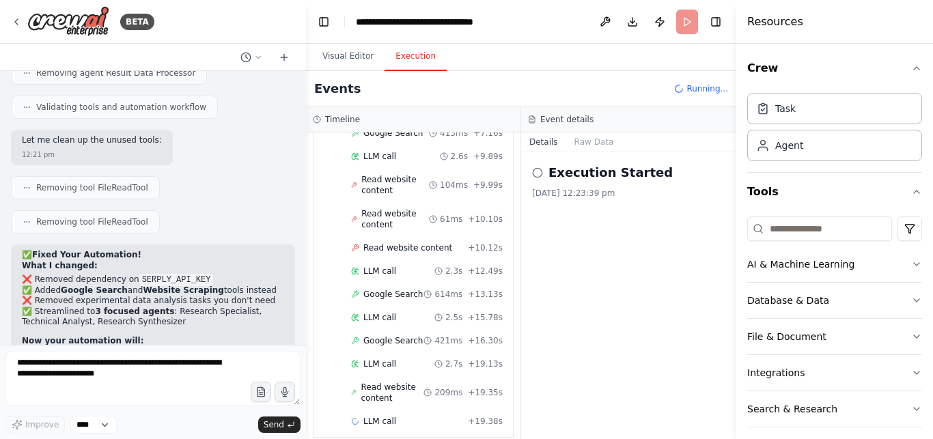
click at [537, 173] on icon at bounding box center [537, 172] width 11 height 11
click at [781, 145] on div "Agent" at bounding box center [789, 145] width 28 height 14
click at [801, 111] on div "Task" at bounding box center [834, 107] width 175 height 31
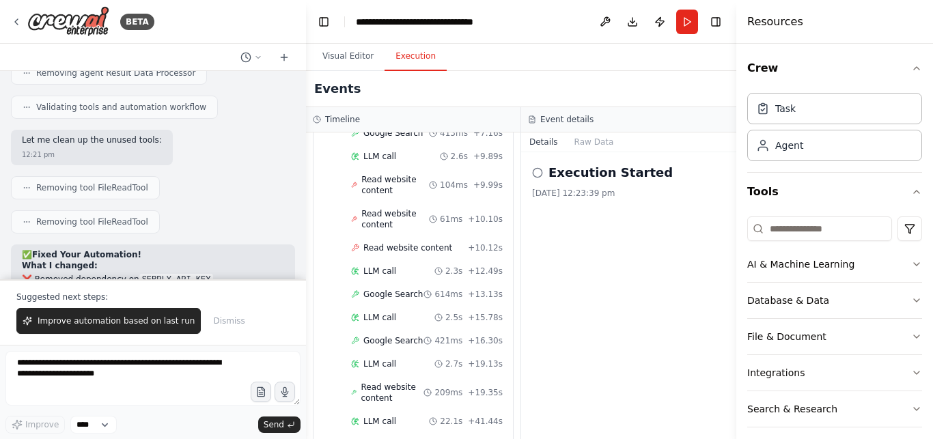
scroll to position [4730, 0]
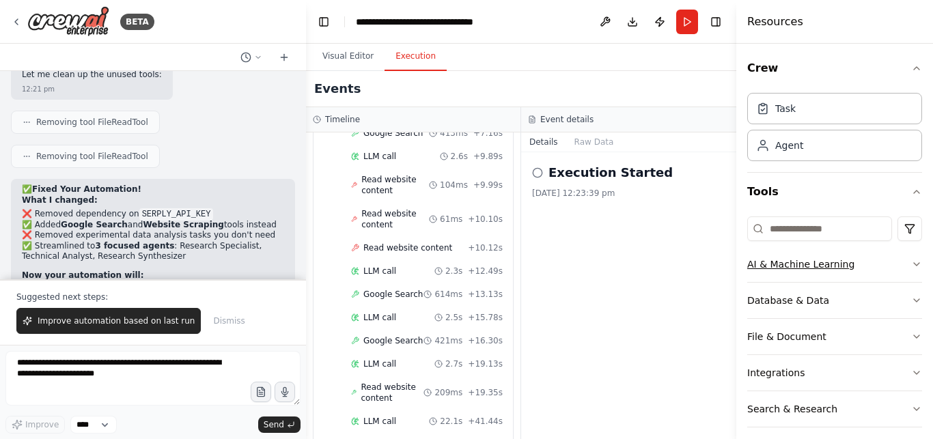
click at [911, 268] on icon "button" at bounding box center [916, 264] width 11 height 11
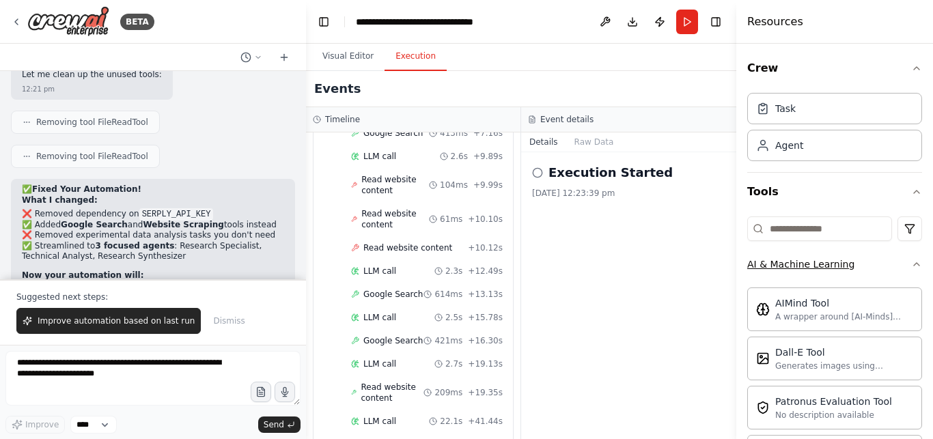
click at [905, 270] on button "AI & Machine Learning" at bounding box center [834, 263] width 175 height 35
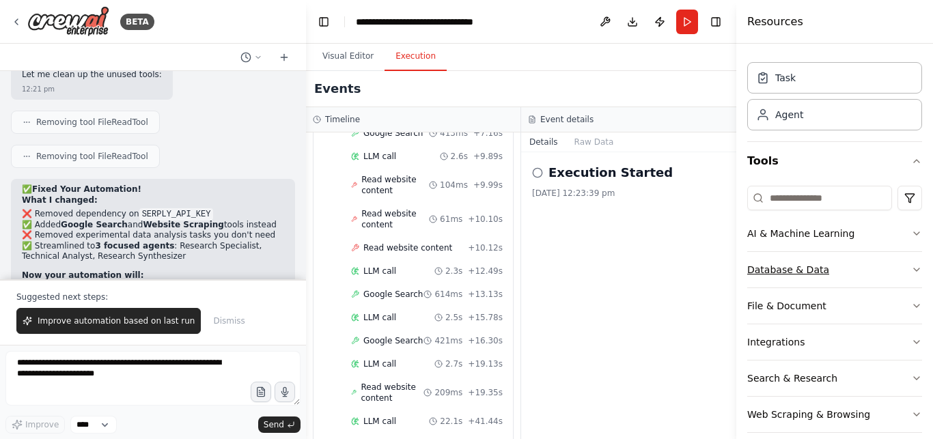
scroll to position [46, 0]
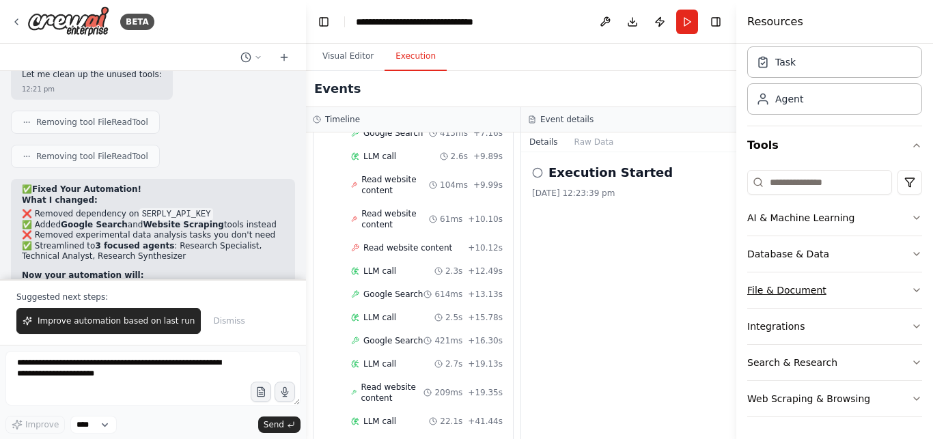
click at [911, 294] on icon "button" at bounding box center [916, 290] width 11 height 11
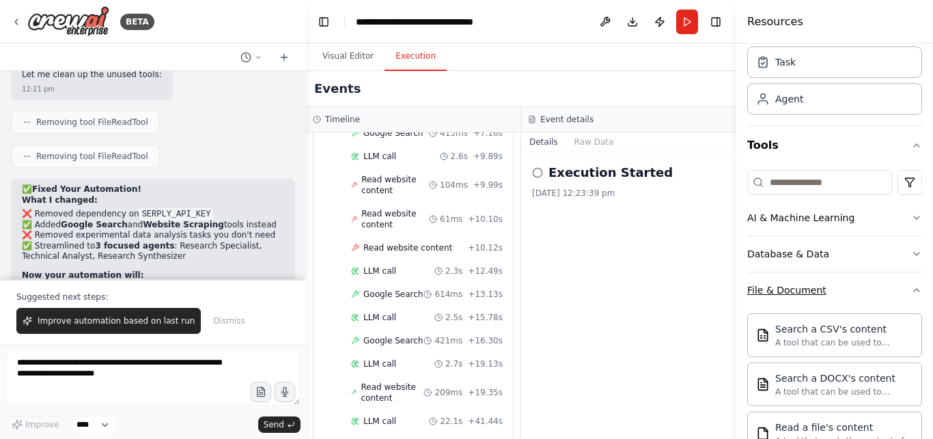
click at [911, 294] on icon "button" at bounding box center [916, 290] width 11 height 11
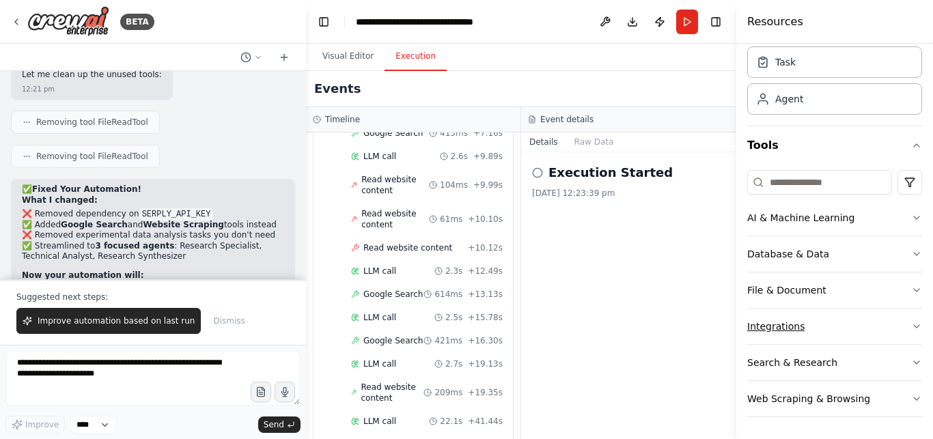
click at [911, 326] on icon "button" at bounding box center [916, 326] width 11 height 11
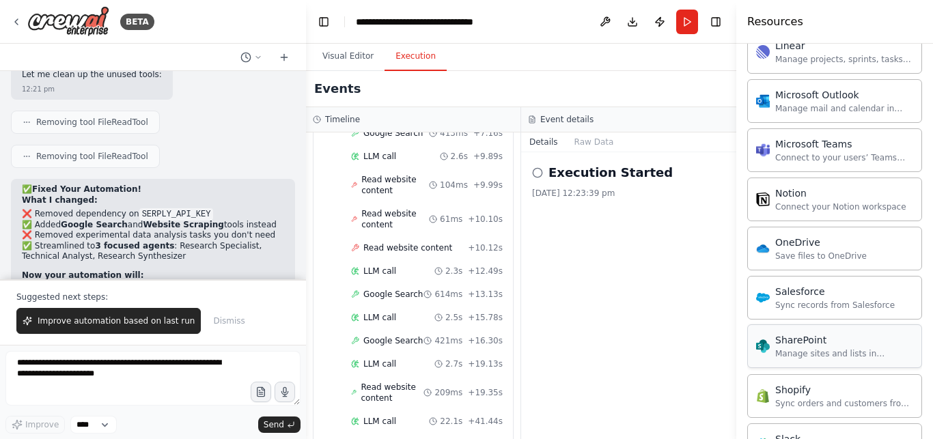
scroll to position [1139, 0]
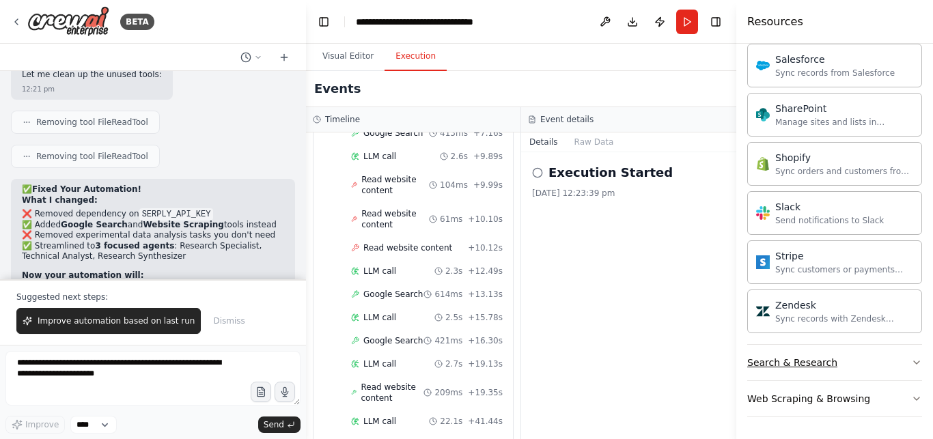
click at [911, 358] on icon "button" at bounding box center [916, 362] width 11 height 11
click at [539, 173] on icon at bounding box center [537, 172] width 11 height 11
click at [577, 145] on button "Raw Data" at bounding box center [594, 141] width 56 height 19
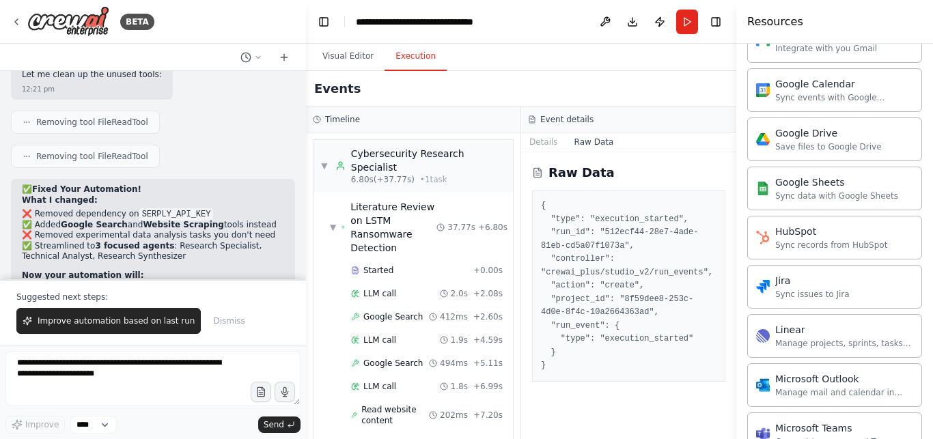
scroll to position [20, 0]
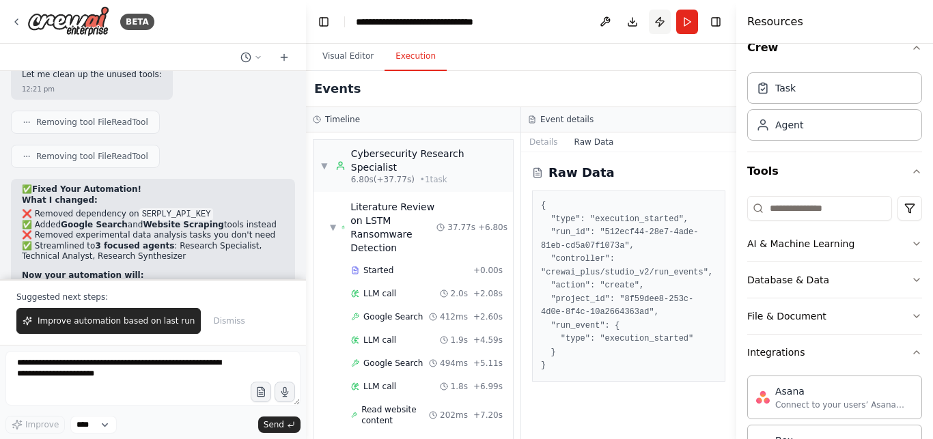
click at [656, 23] on button "Publish" at bounding box center [660, 22] width 22 height 25
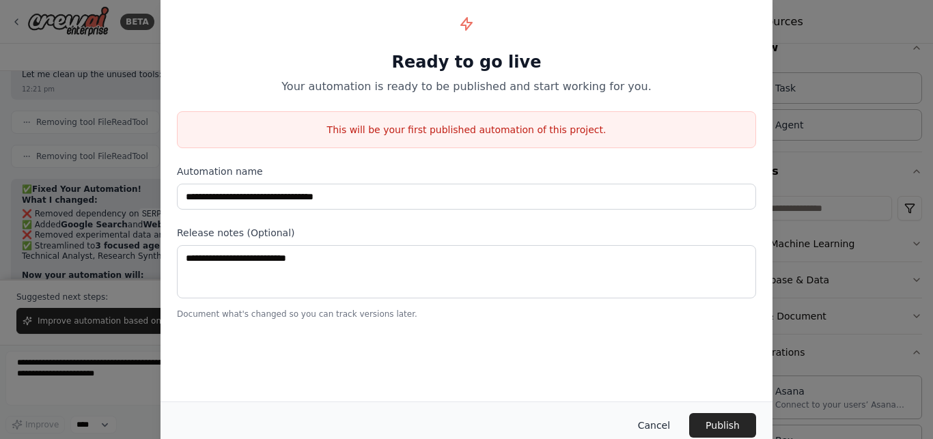
click at [666, 419] on button "Cancel" at bounding box center [654, 425] width 54 height 25
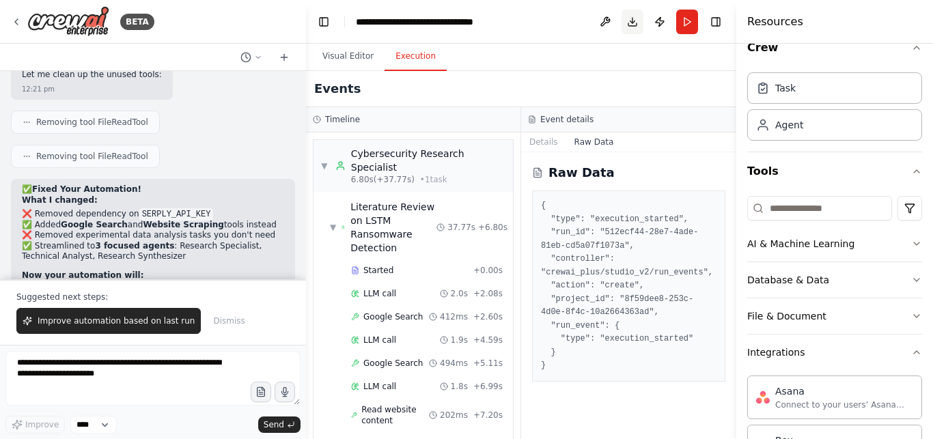
click at [633, 19] on button "Download" at bounding box center [632, 22] width 22 height 25
